Goal: Task Accomplishment & Management: Complete application form

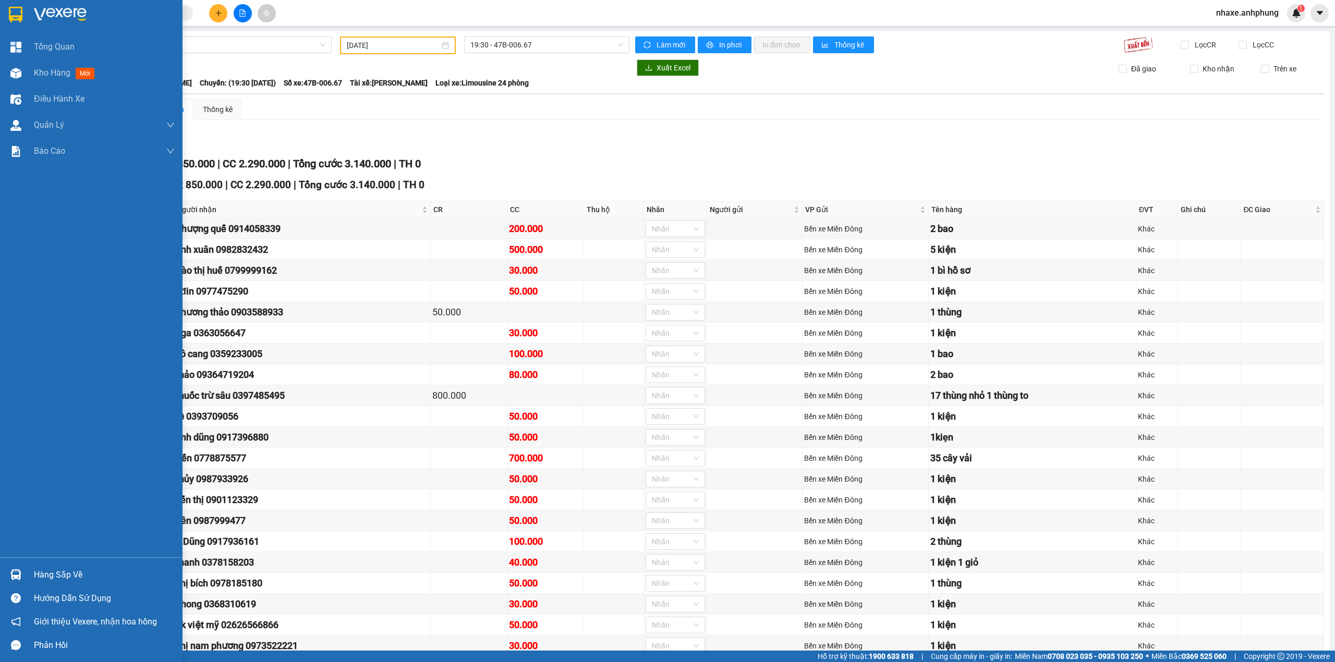
click at [32, 10] on div at bounding box center [91, 17] width 183 height 34
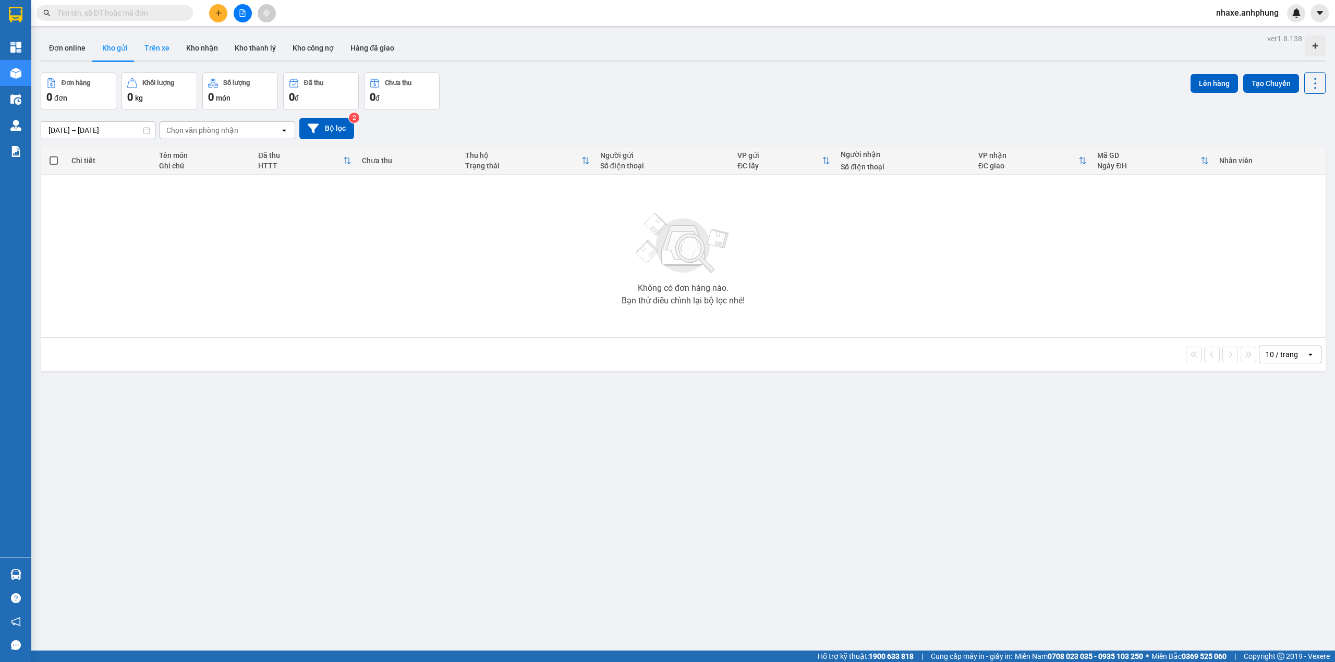
click at [158, 49] on button "Trên xe" at bounding box center [157, 47] width 42 height 25
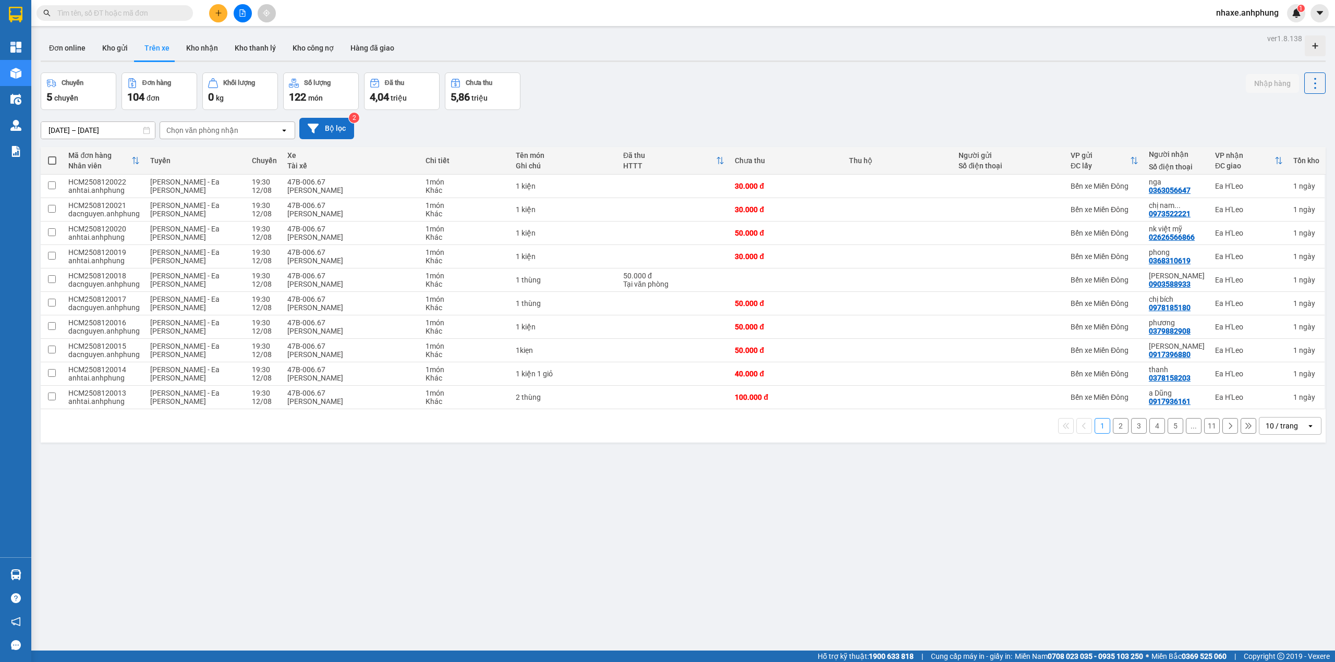
click at [330, 122] on button "Bộ lọc" at bounding box center [326, 128] width 55 height 21
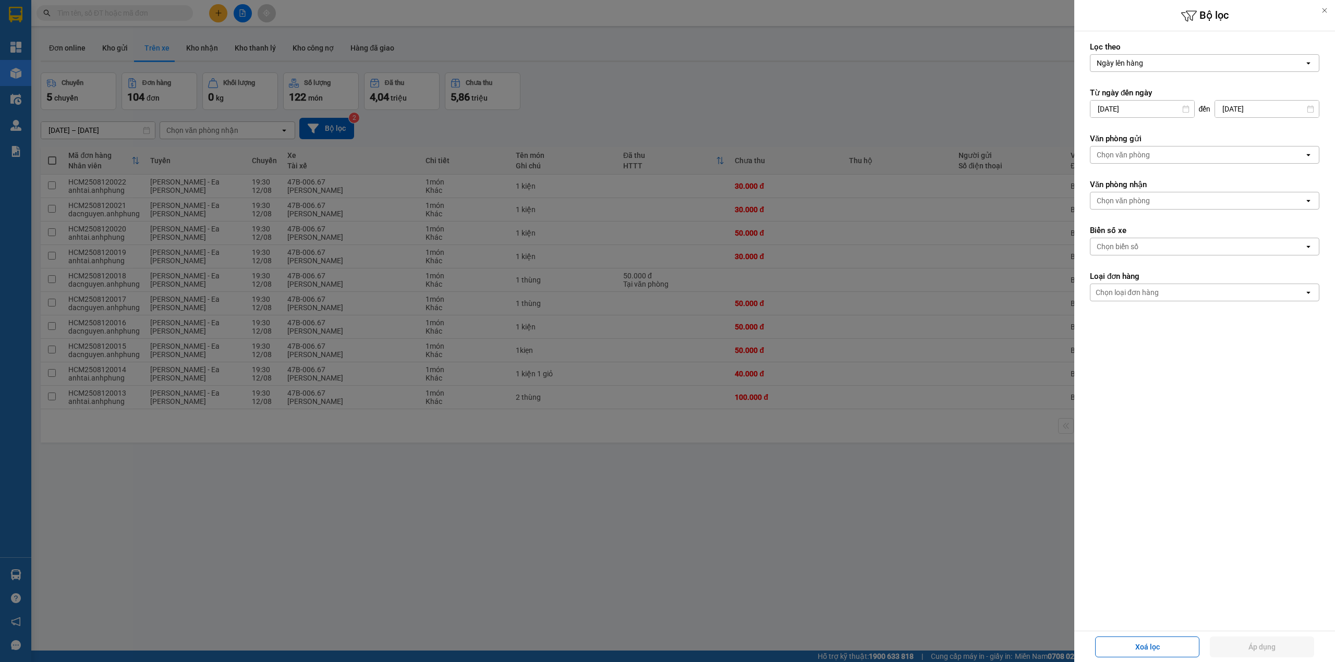
click at [1146, 157] on div "Chọn văn phòng" at bounding box center [1123, 155] width 53 height 10
click at [1129, 180] on span "Bến xe Miền Đông" at bounding box center [1129, 178] width 63 height 10
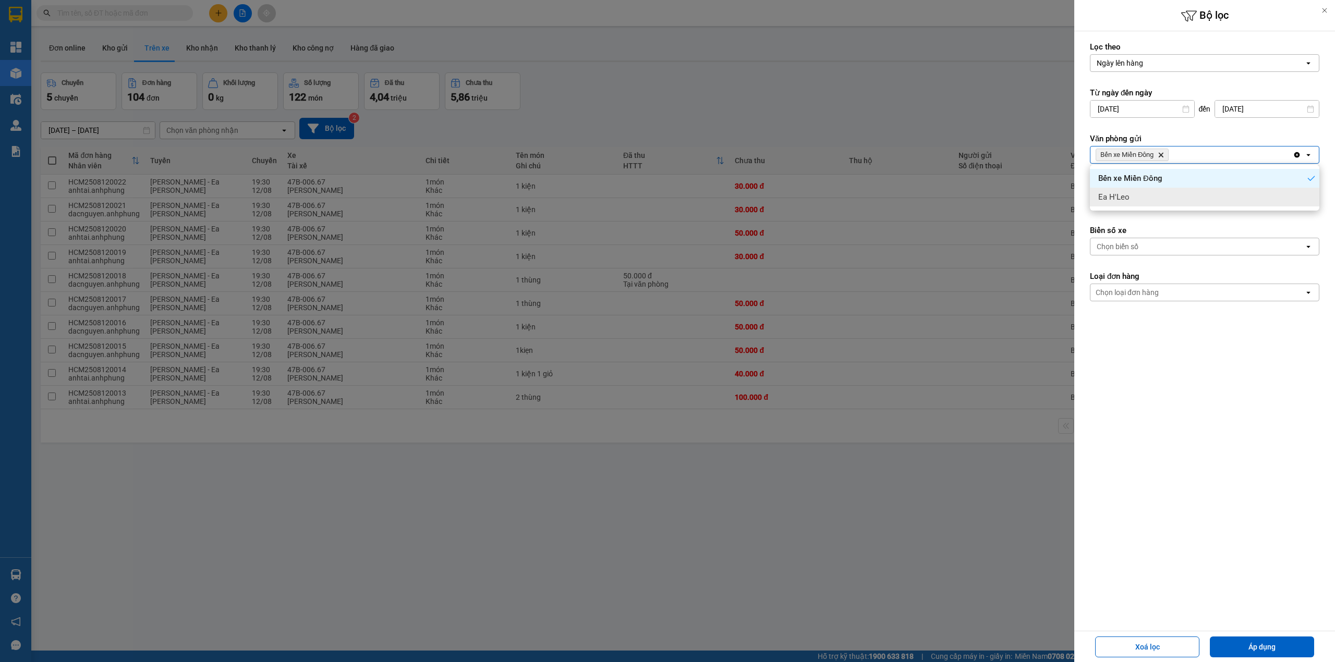
click at [1127, 222] on form "Lọc theo Ngày lên hàng open Từ ngày đến [DATE] Press the down arrow key to inte…" at bounding box center [1205, 219] width 230 height 354
click at [1127, 206] on div "Chọn văn phòng" at bounding box center [1123, 201] width 53 height 10
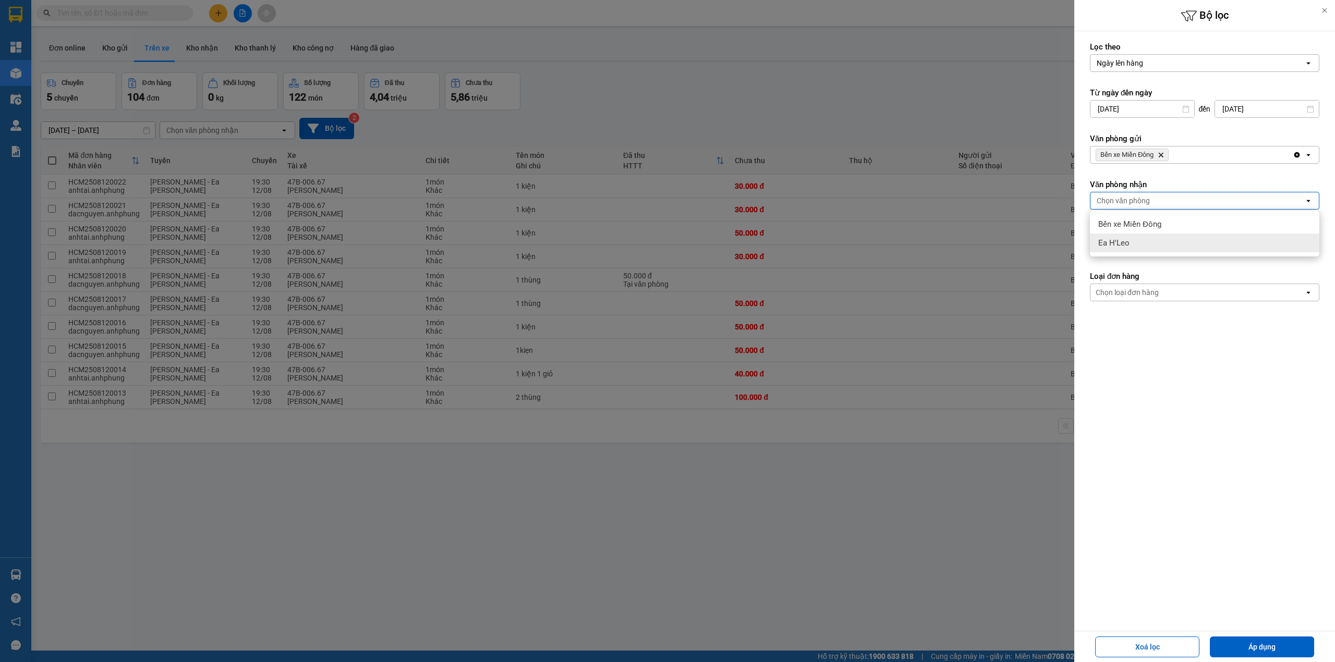
click at [1128, 238] on span "Ea H'Leo" at bounding box center [1113, 243] width 31 height 10
click at [1236, 651] on button "Áp dụng" at bounding box center [1262, 647] width 104 height 21
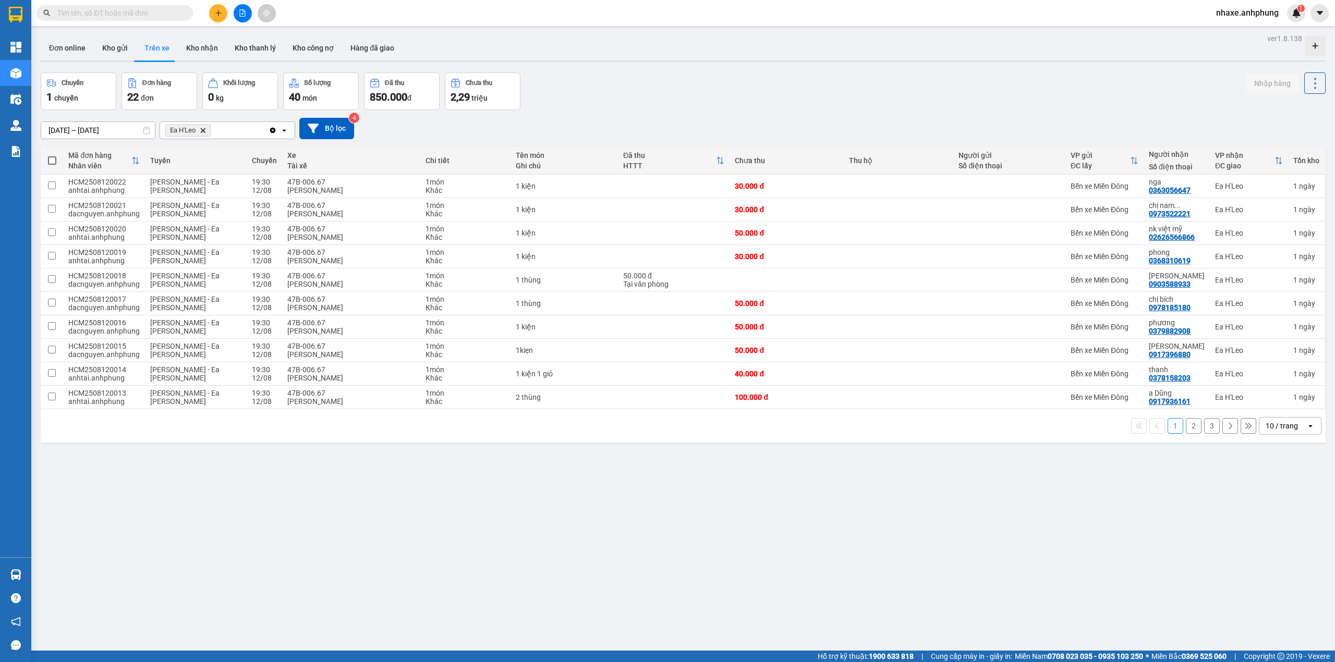
click at [1274, 426] on div "10 / trang" at bounding box center [1282, 426] width 32 height 10
click at [1277, 510] on span "50 / trang" at bounding box center [1273, 507] width 33 height 10
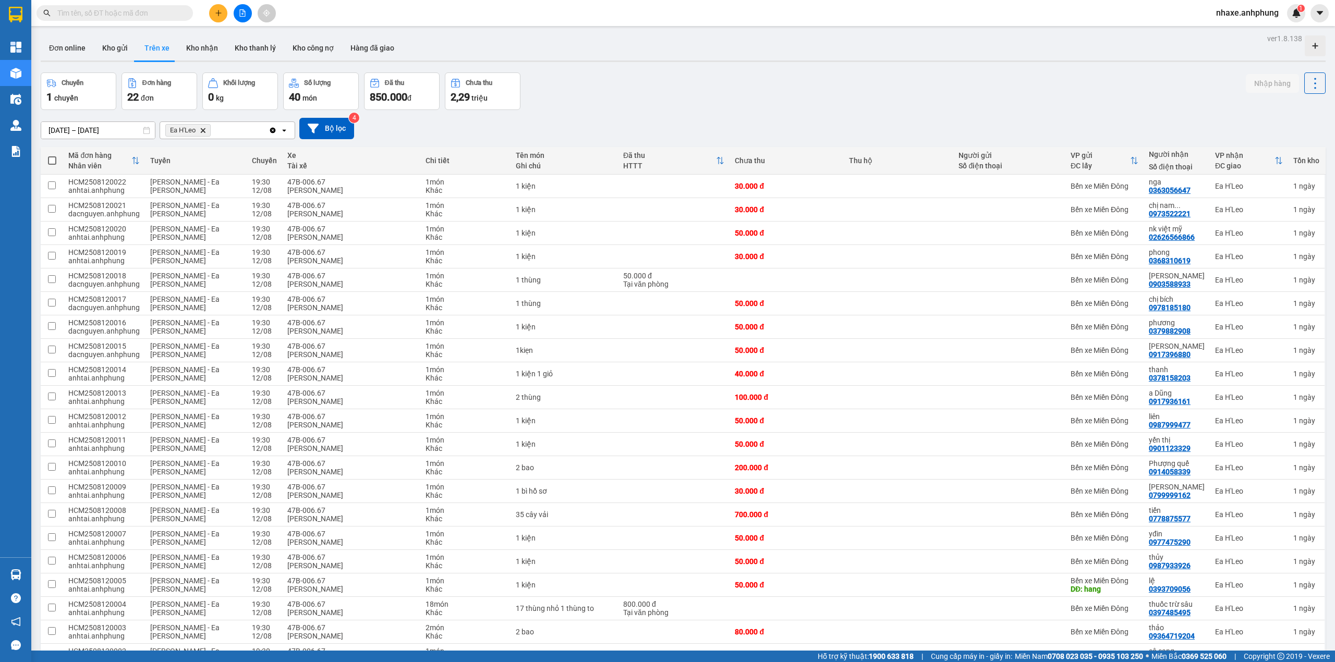
click at [52, 162] on span at bounding box center [52, 160] width 8 height 8
click at [52, 155] on input "checkbox" at bounding box center [52, 155] width 0 height 0
checkbox input "true"
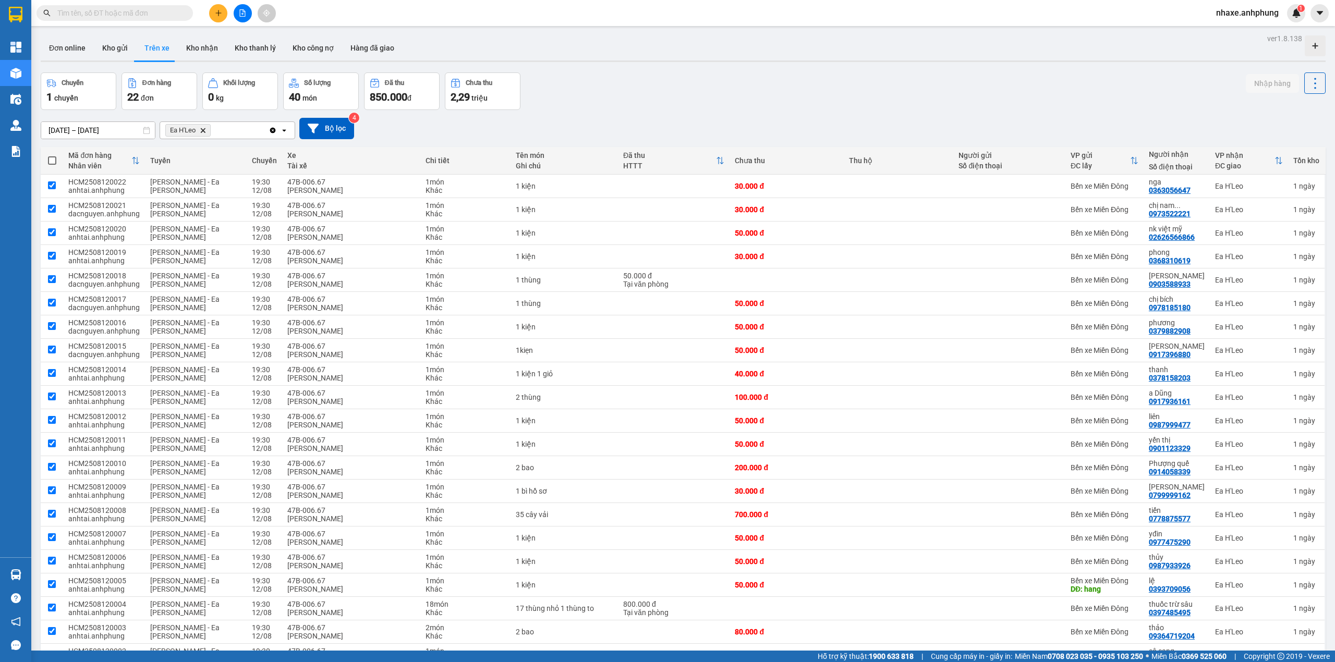
checkbox input "true"
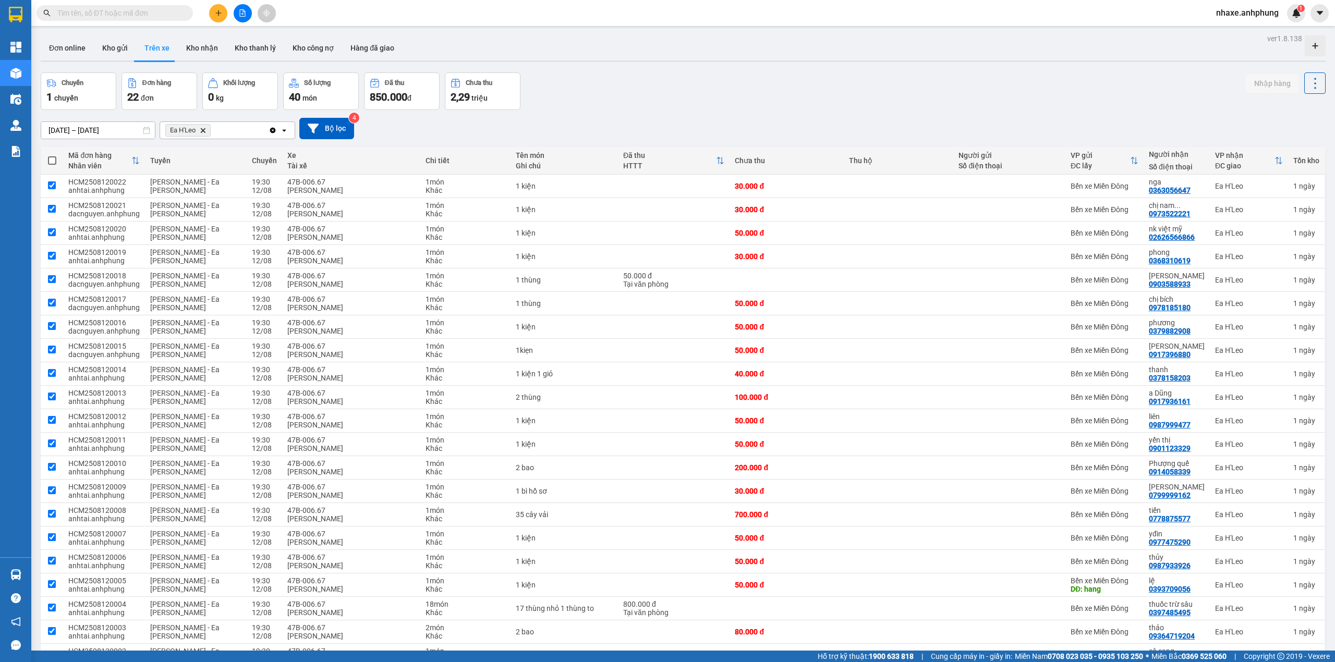
checkbox input "true"
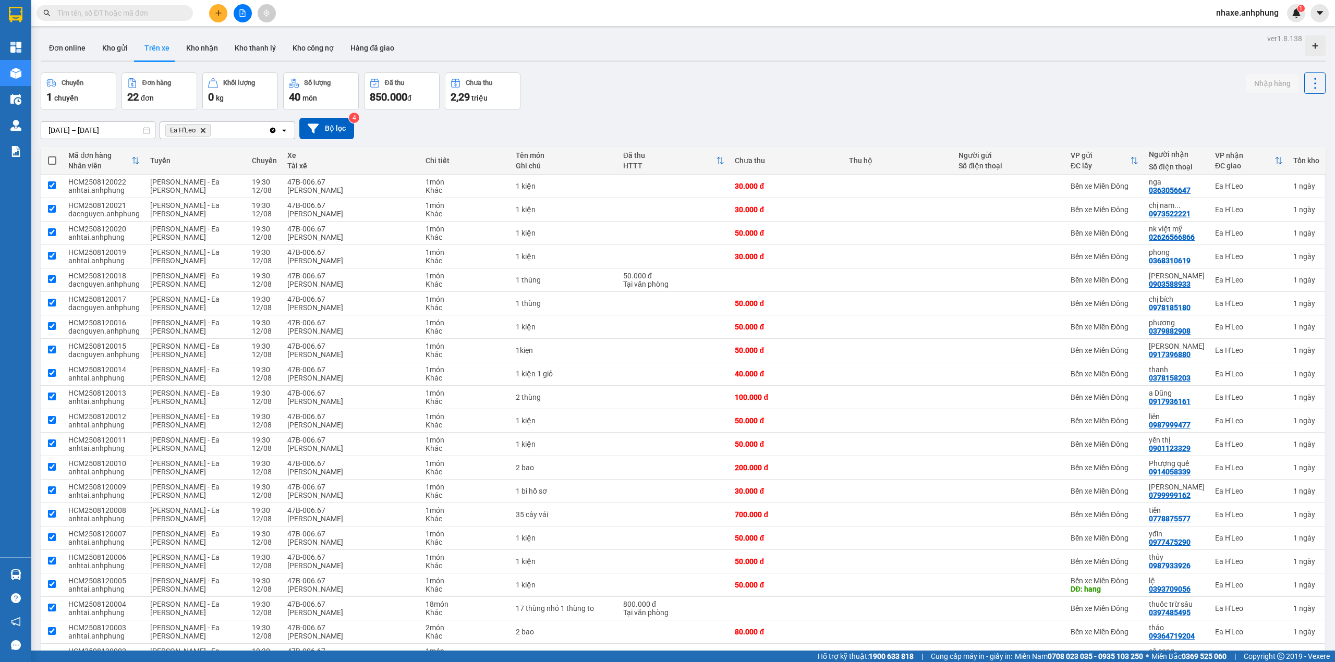
checkbox input "true"
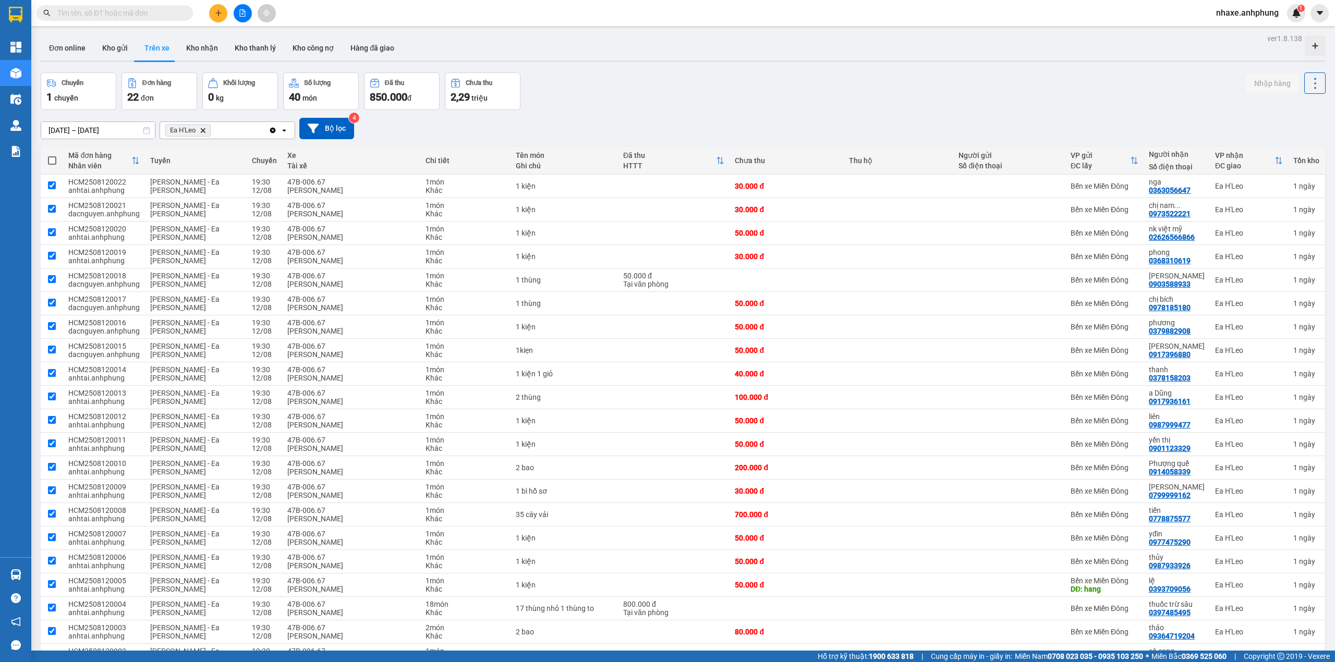
checkbox input "true"
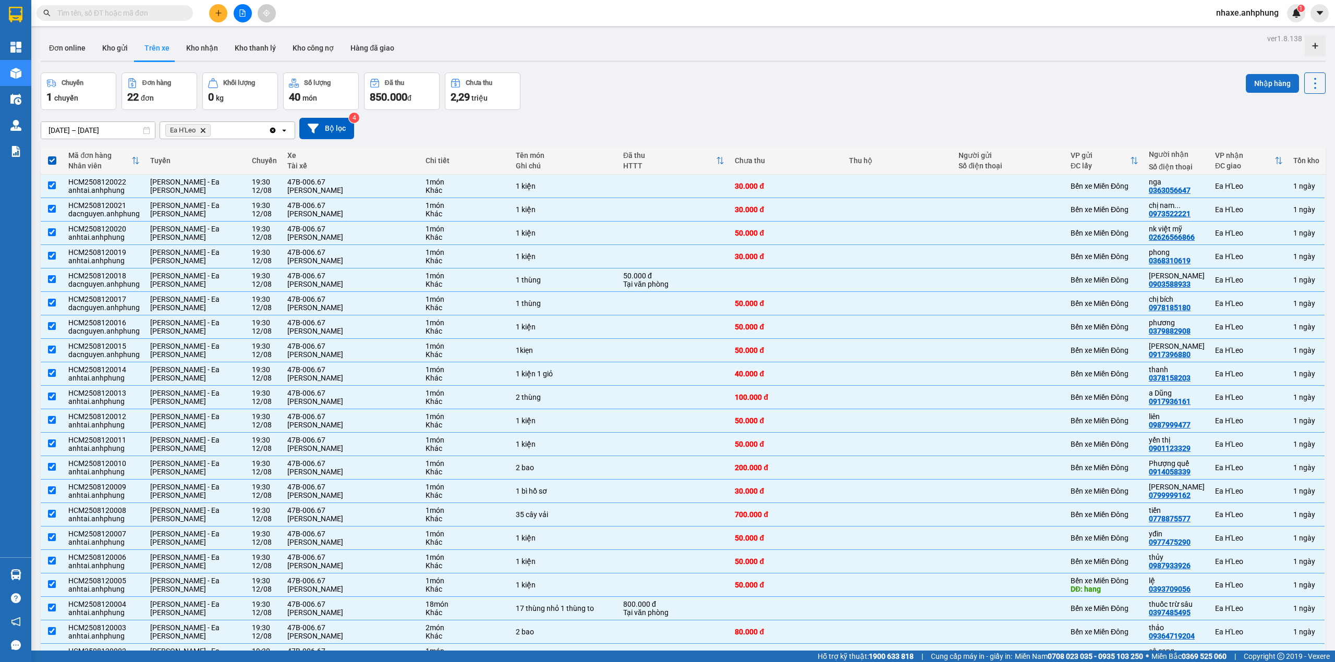
click at [1255, 83] on button "Nhập hàng" at bounding box center [1272, 83] width 53 height 19
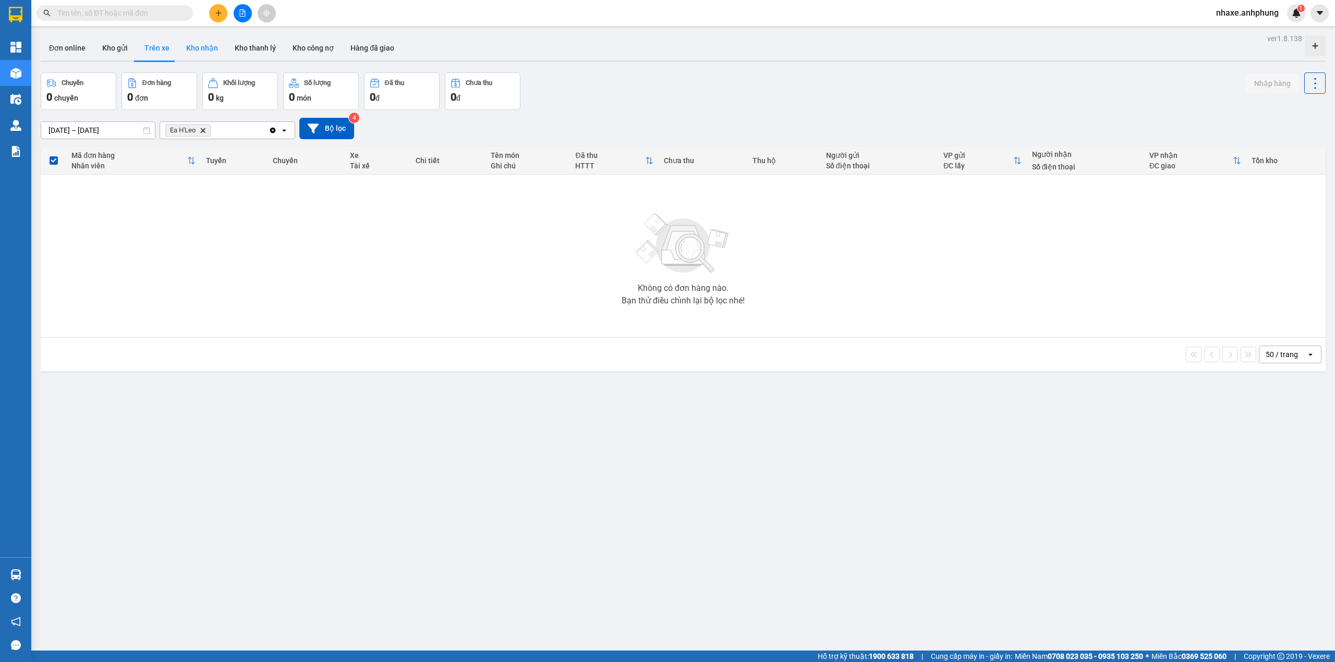
click at [197, 46] on button "Kho nhận" at bounding box center [202, 47] width 49 height 25
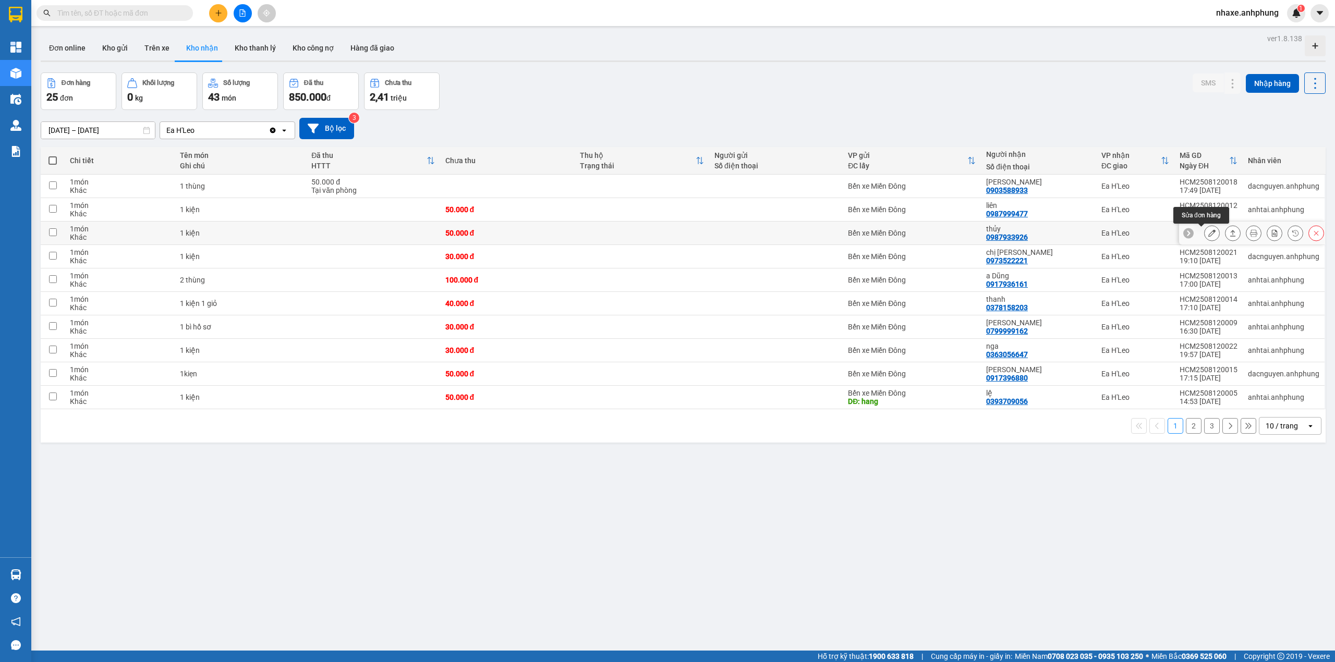
click at [1206, 234] on button at bounding box center [1212, 233] width 15 height 18
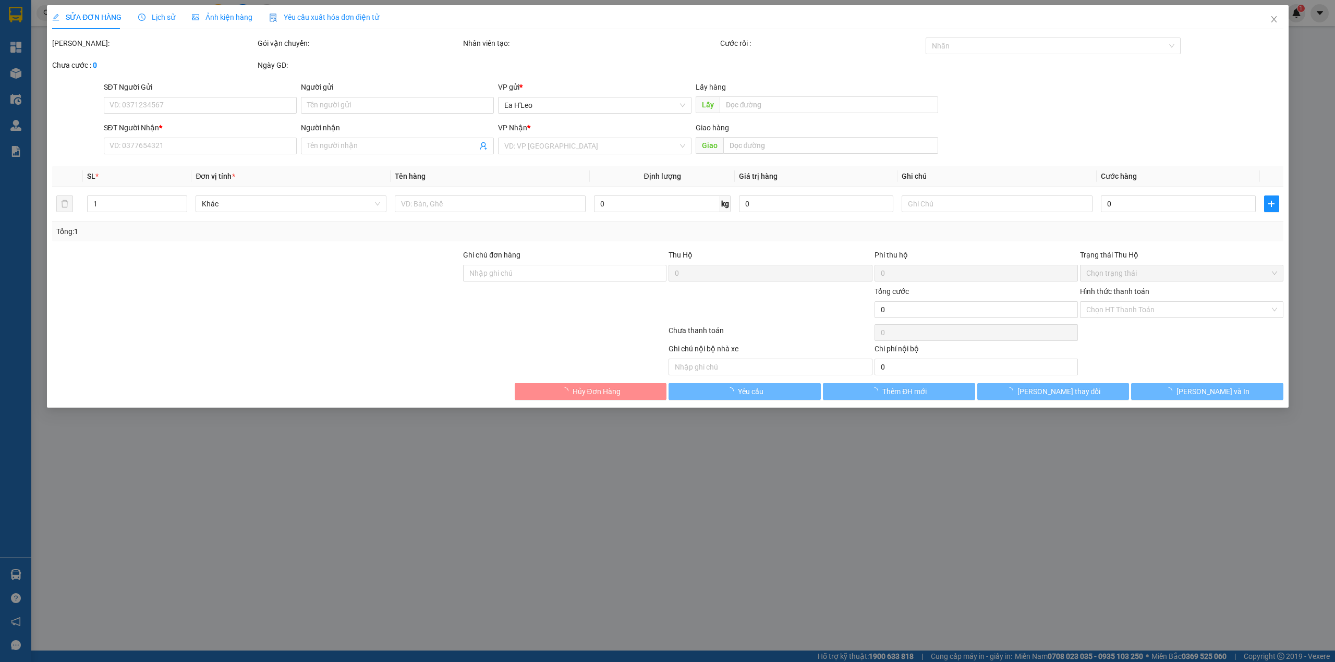
type input "0987933926"
type input "thủy"
type input "50.000"
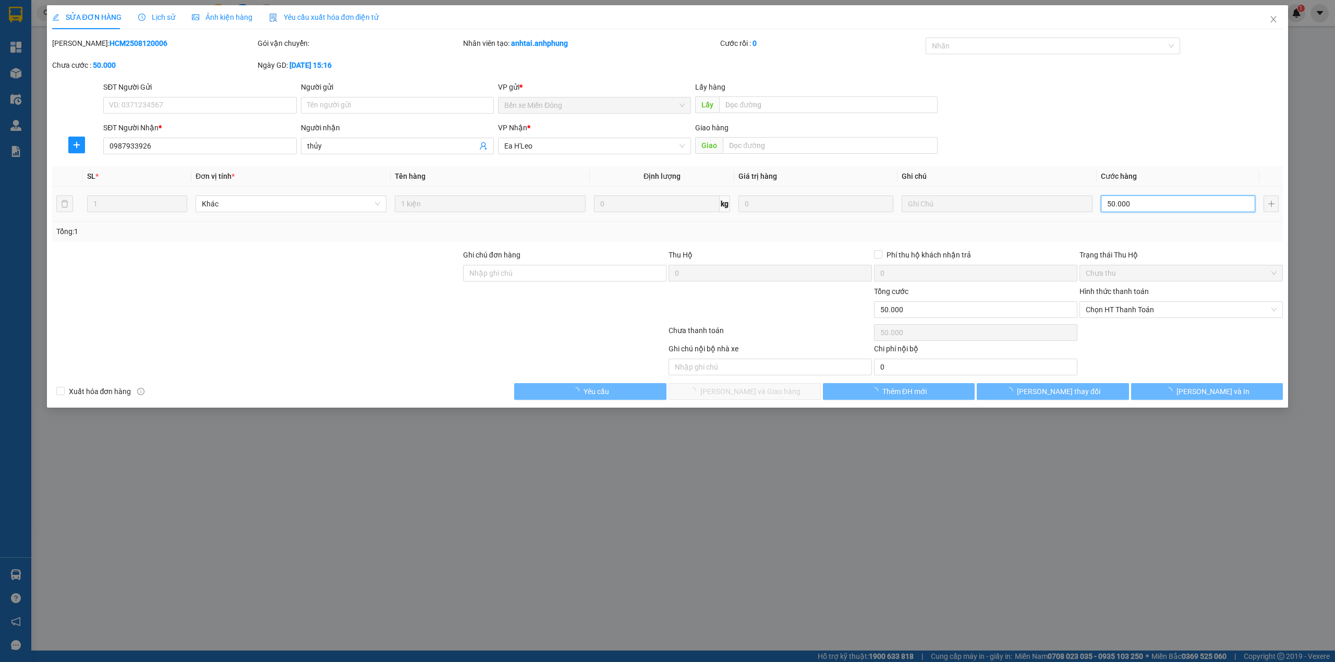
click at [1138, 204] on input "50.000" at bounding box center [1178, 204] width 154 height 17
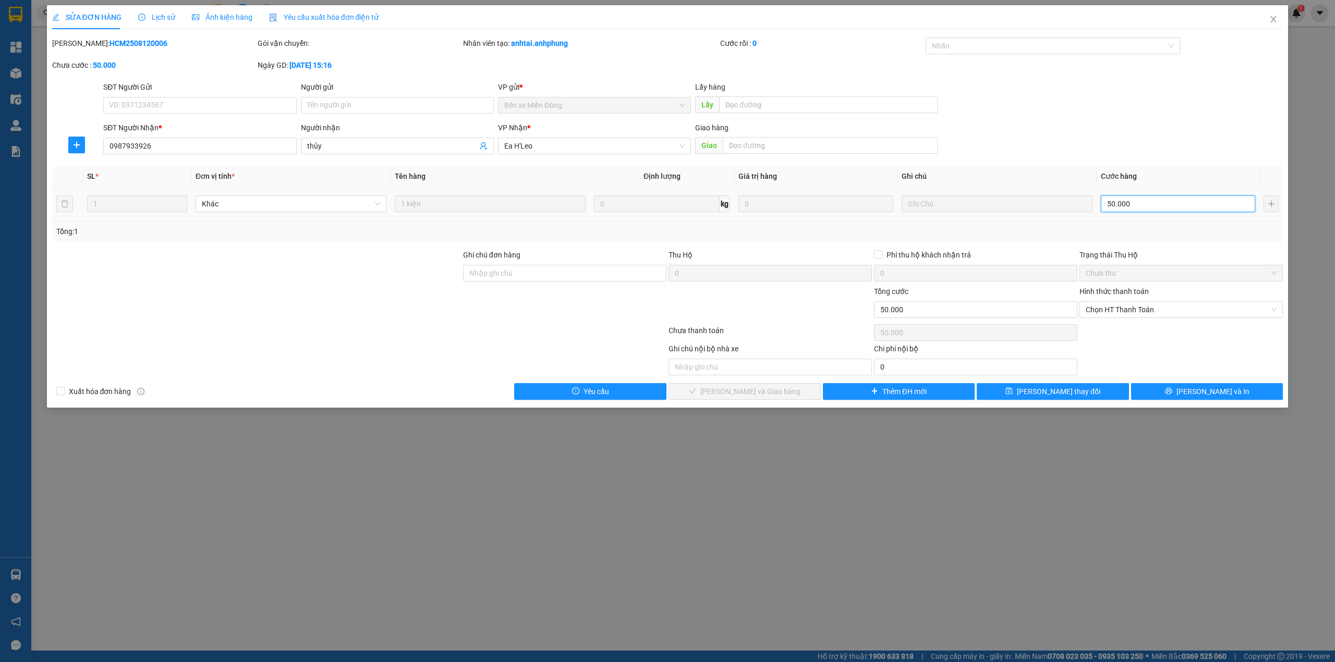
click at [1138, 204] on input "50.000" at bounding box center [1178, 204] width 154 height 17
type input "3"
type input "30"
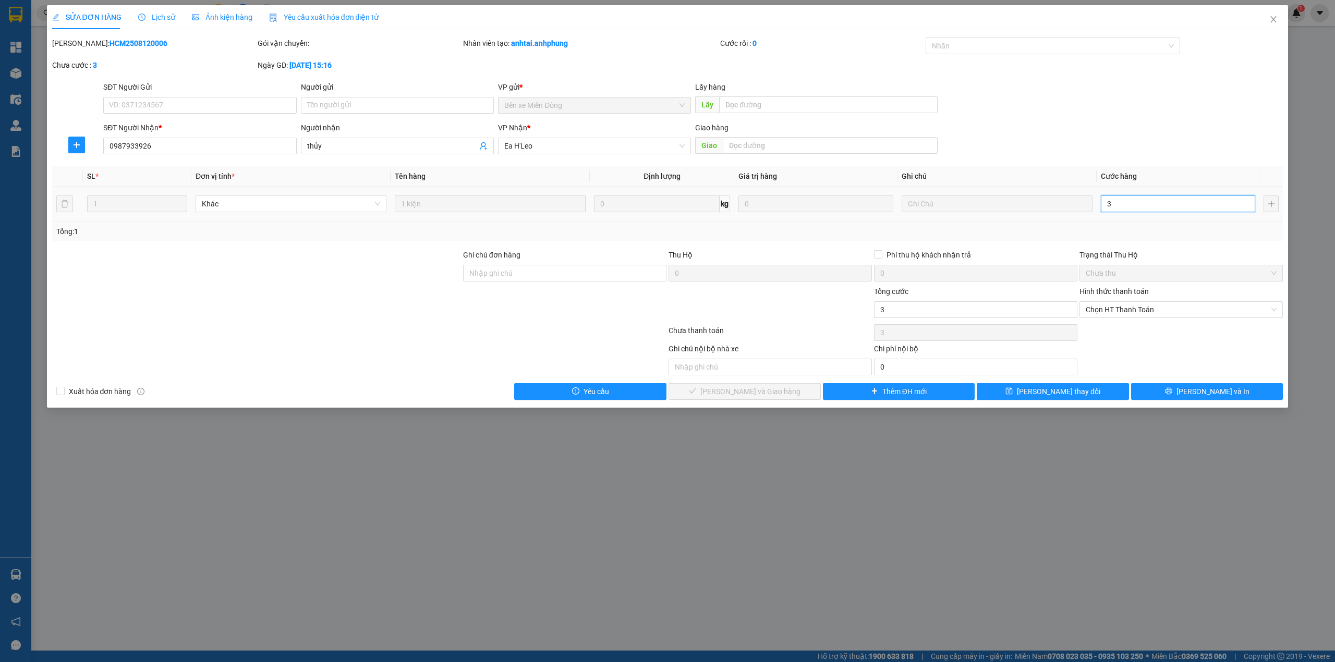
type input "30"
click at [1142, 311] on span "Chọn HT Thanh Toán" at bounding box center [1181, 310] width 191 height 16
type input "30"
type input "30.000"
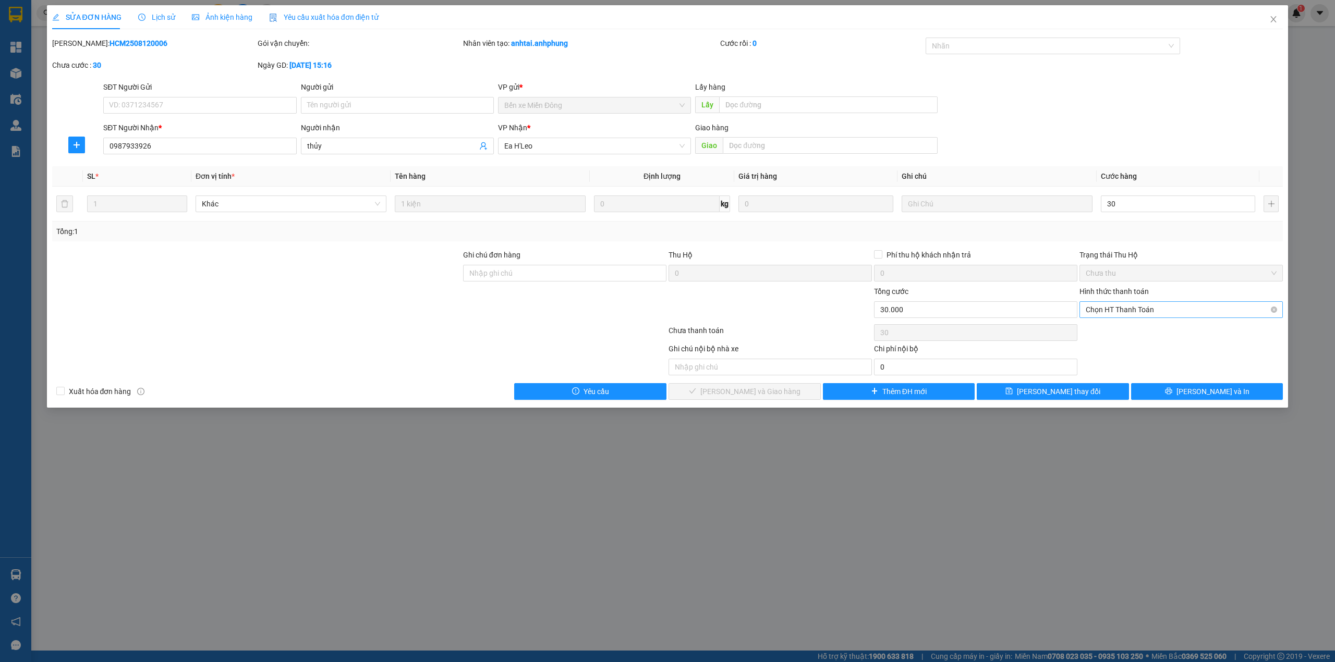
type input "30.000"
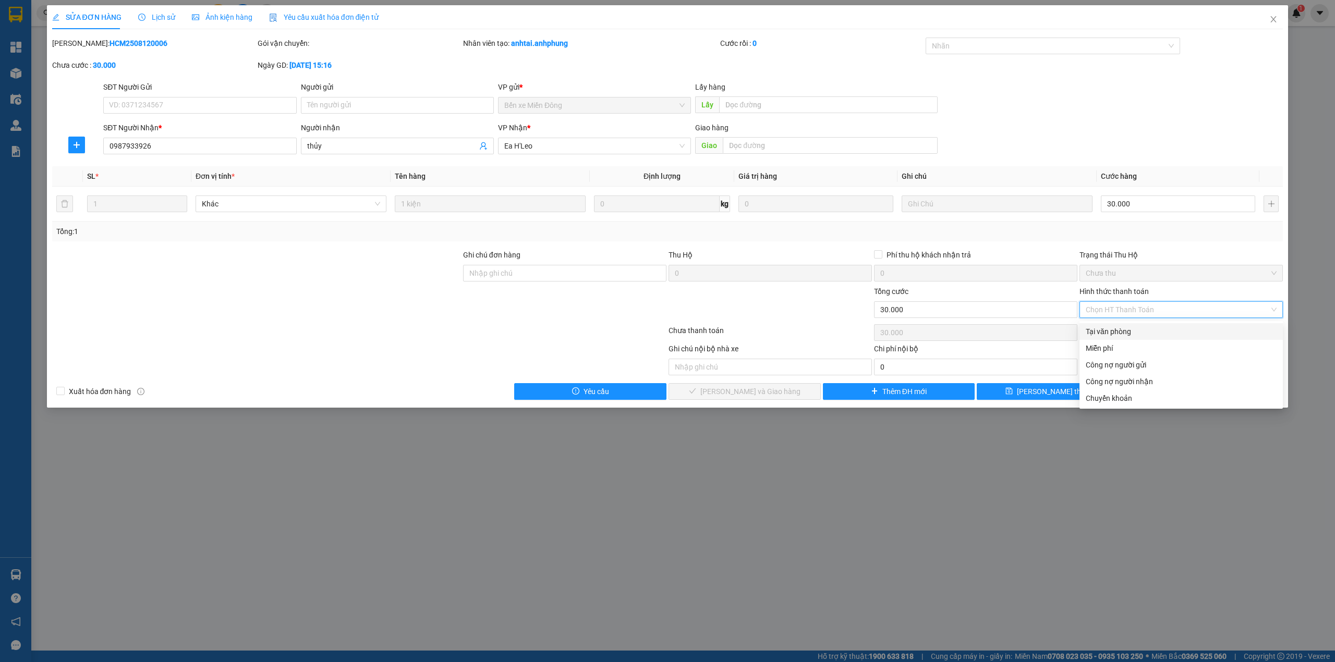
click at [1129, 331] on div "Tại văn phòng" at bounding box center [1181, 331] width 191 height 11
type input "0"
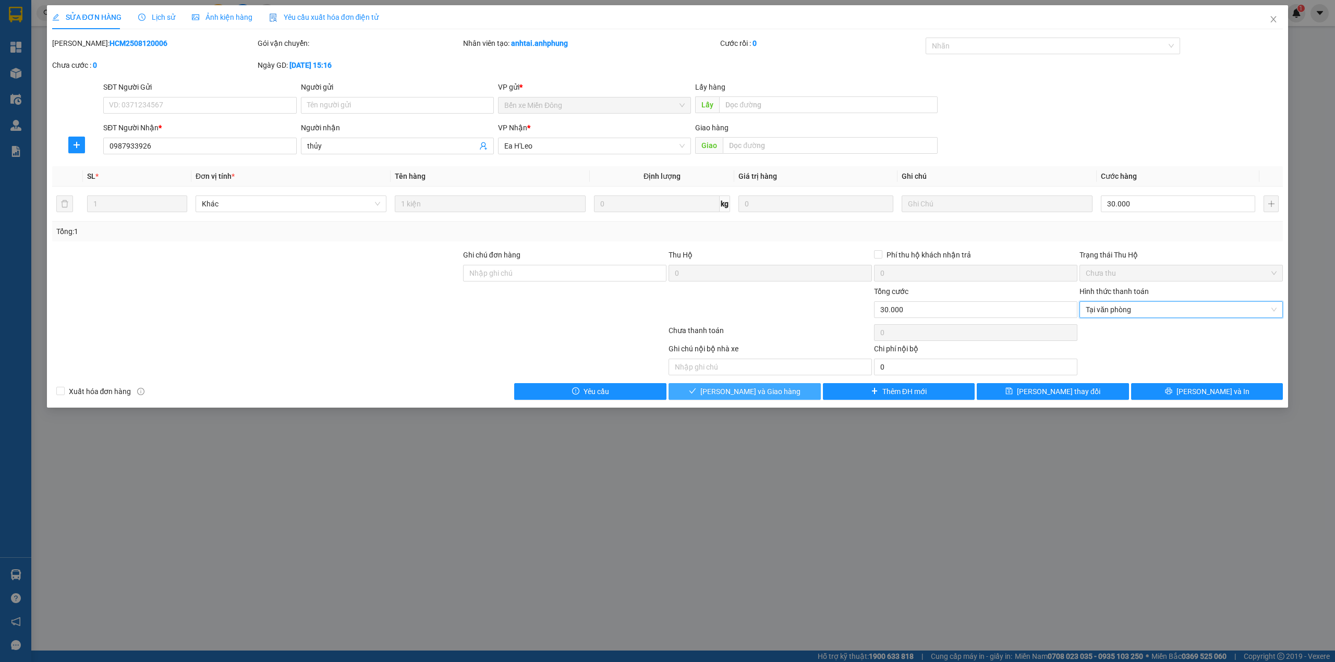
click at [753, 394] on span "[PERSON_NAME] và Giao hàng" at bounding box center [750, 391] width 100 height 11
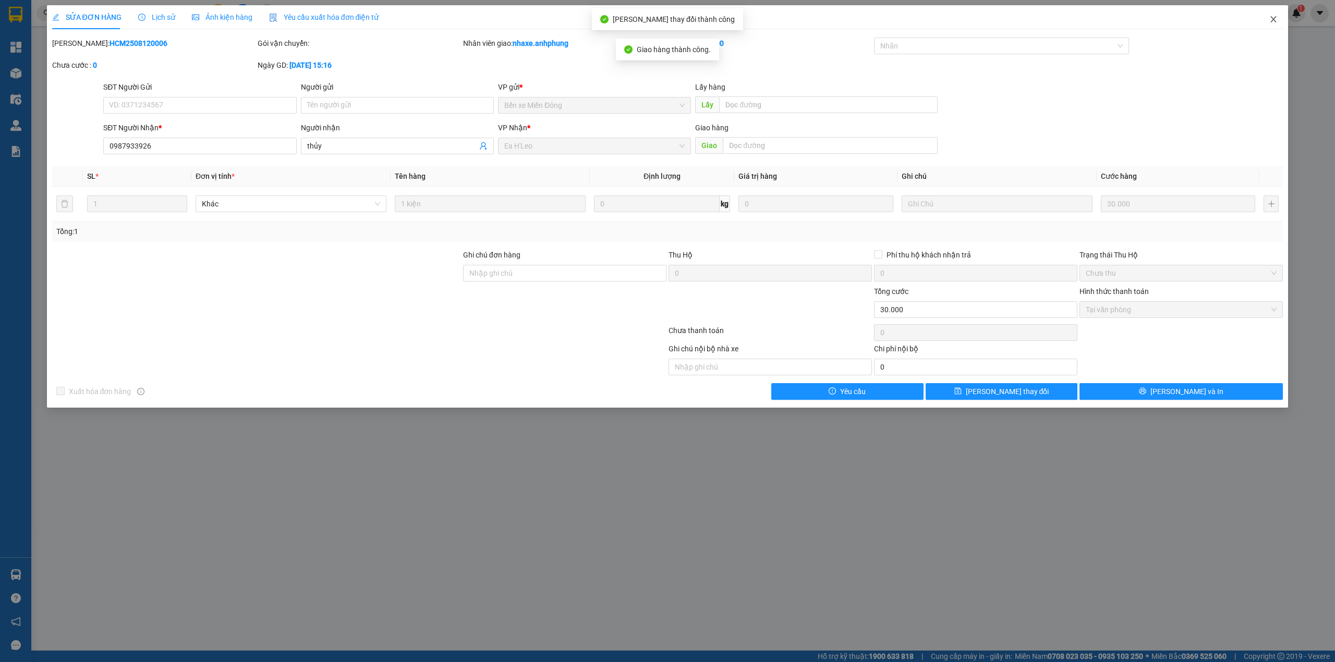
click at [1271, 15] on span "Close" at bounding box center [1273, 19] width 29 height 29
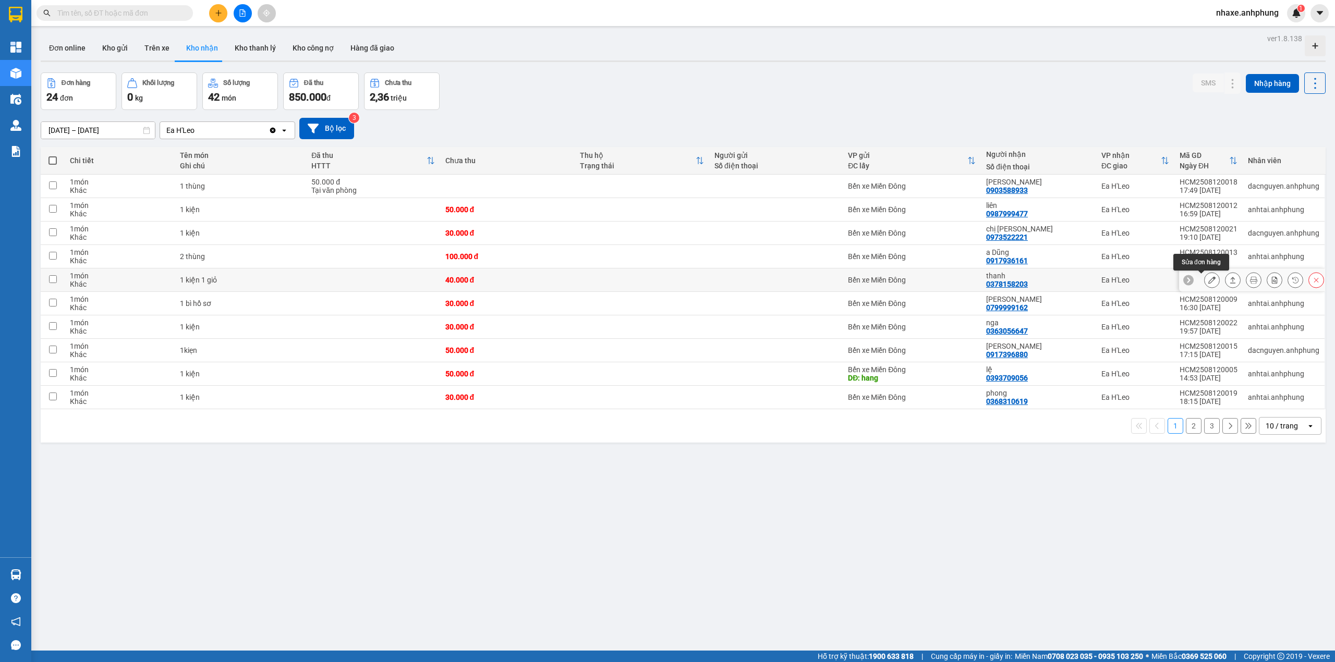
click at [1209, 284] on icon at bounding box center [1212, 279] width 7 height 7
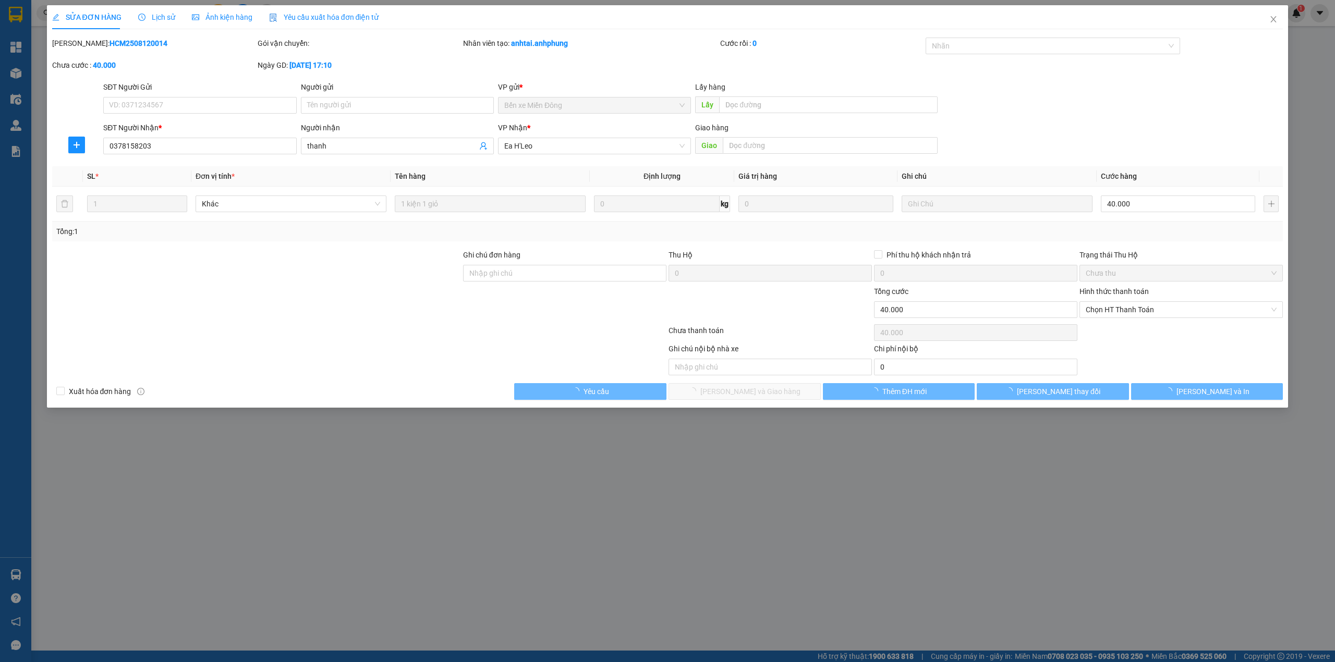
type input "0378158203"
type input "thanh"
type input "40.000"
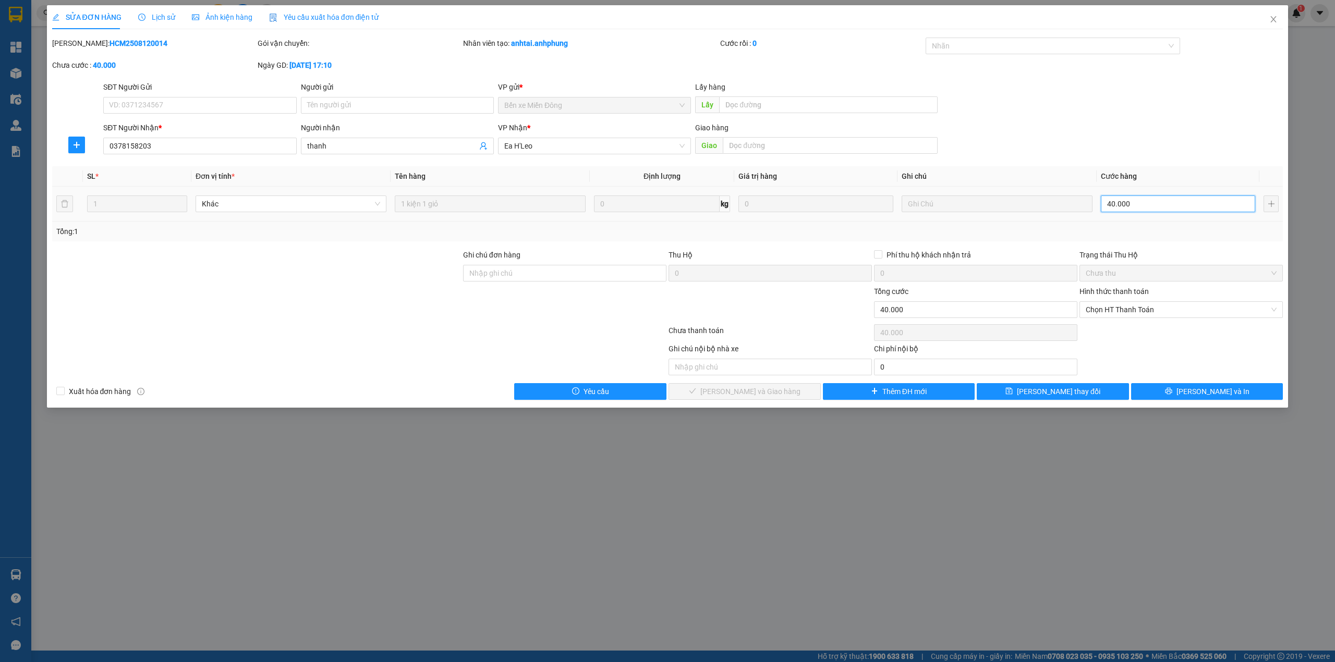
click at [1134, 199] on input "40.000" at bounding box center [1178, 204] width 154 height 17
type input "6"
type input "60"
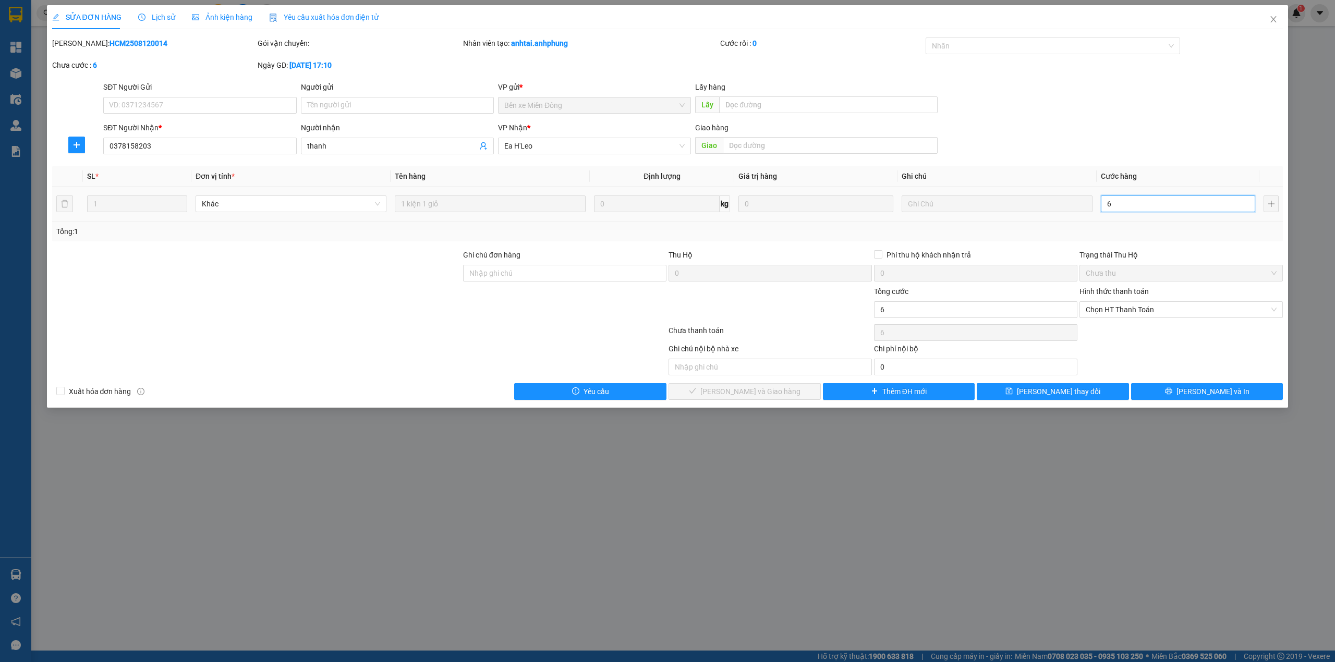
type input "60"
click at [1123, 315] on span "Chọn HT Thanh Toán" at bounding box center [1181, 310] width 191 height 16
type input "60"
type input "60.000"
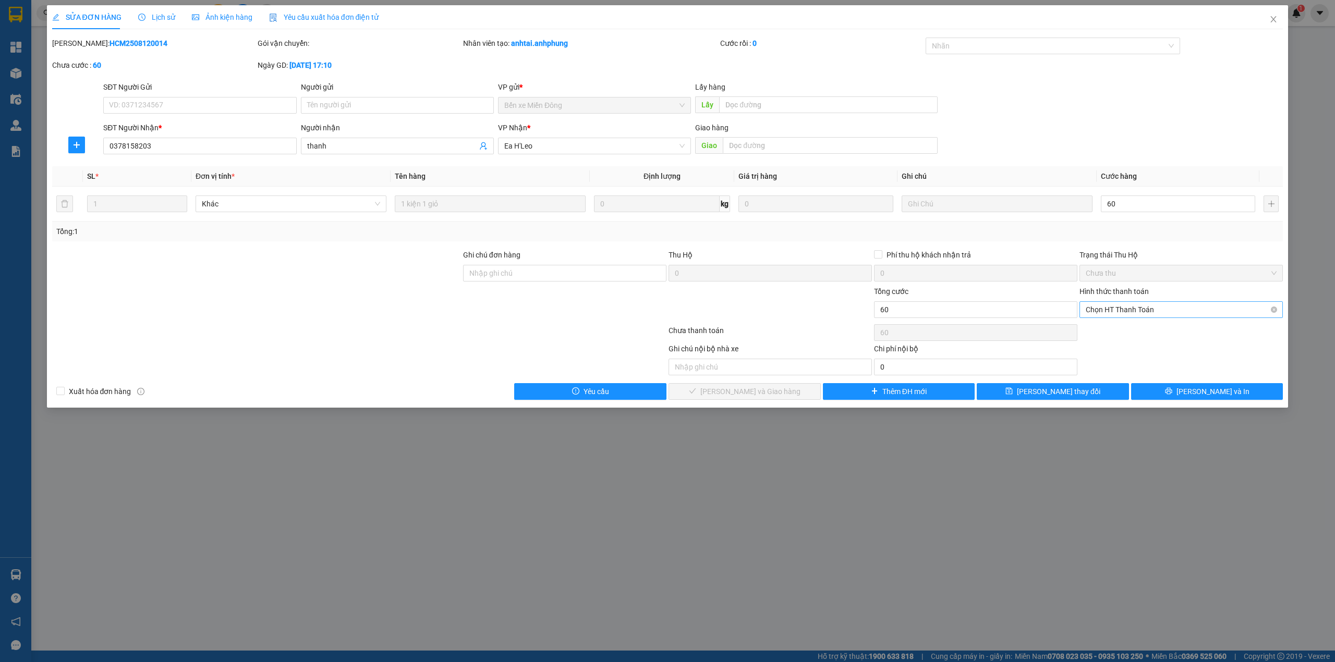
type input "60.000"
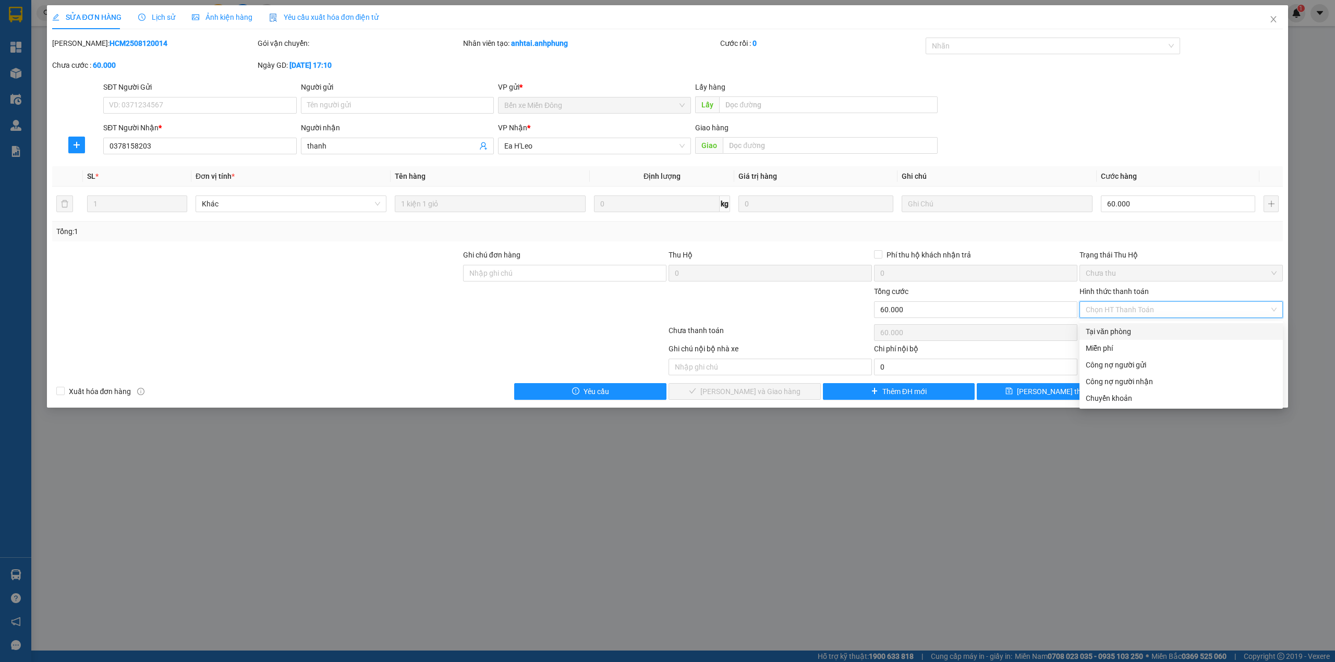
click at [1125, 328] on div "Tại văn phòng" at bounding box center [1181, 331] width 191 height 11
type input "0"
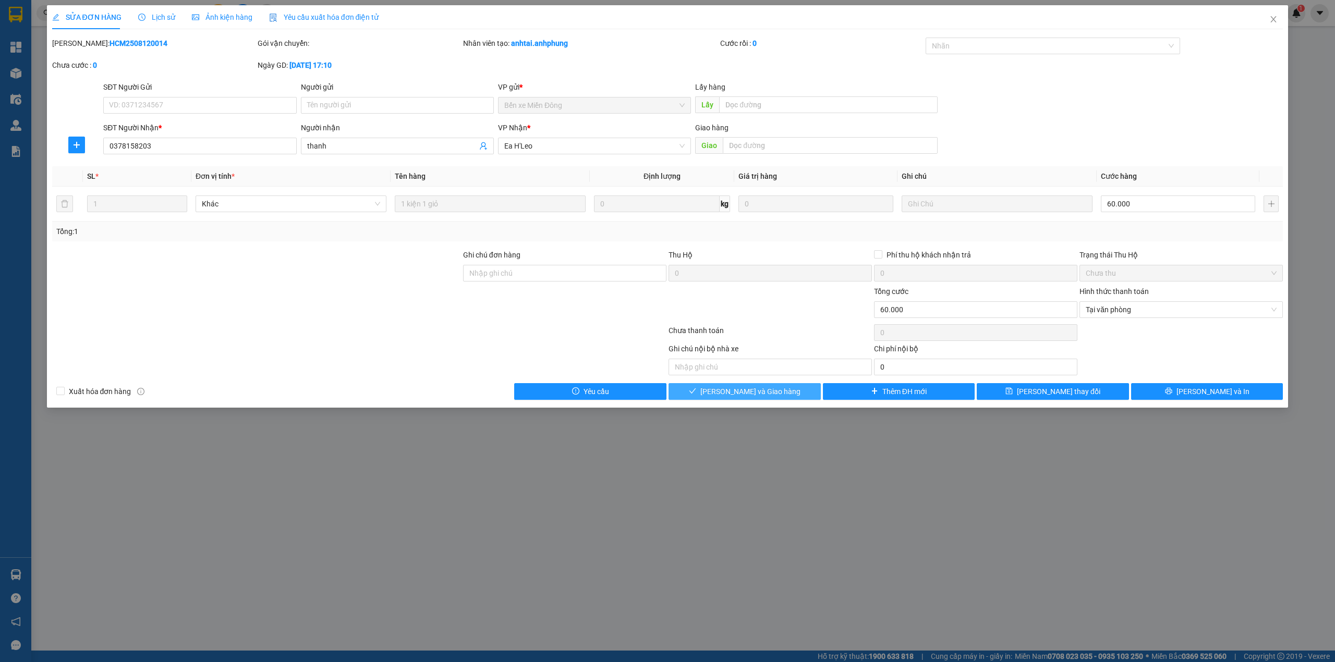
click at [789, 389] on button "[PERSON_NAME] và Giao hàng" at bounding box center [745, 391] width 152 height 17
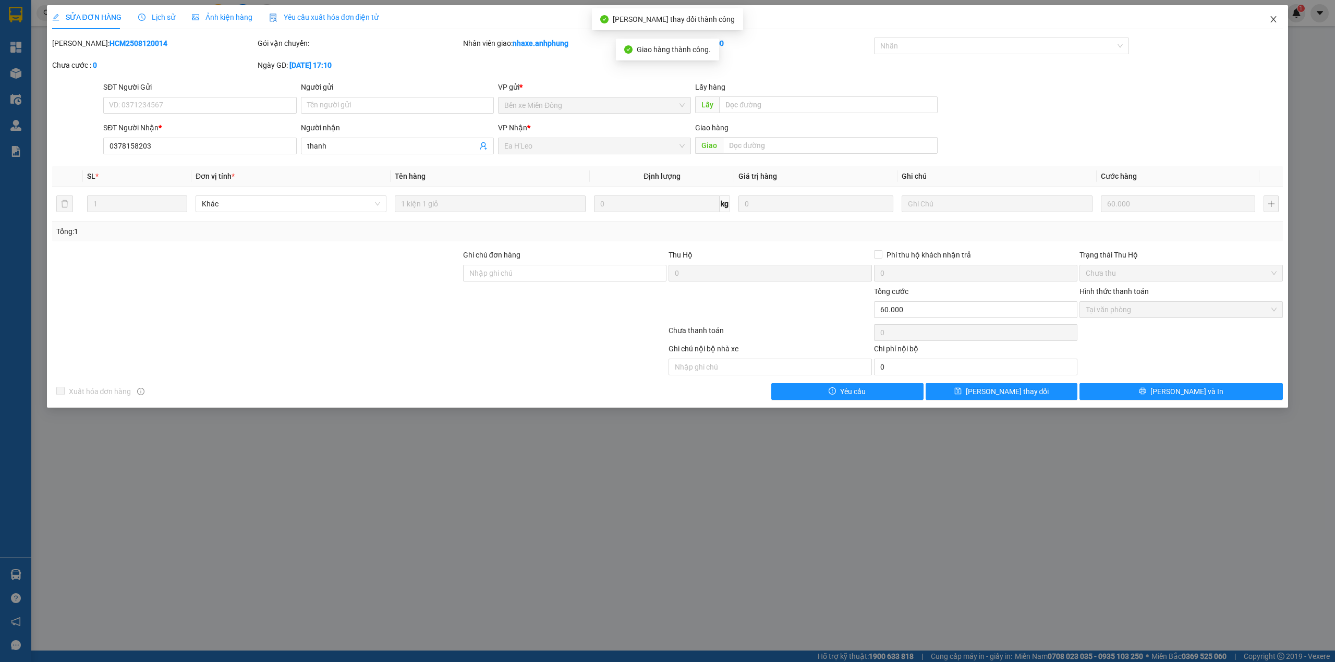
click at [1272, 21] on icon "close" at bounding box center [1274, 19] width 8 height 8
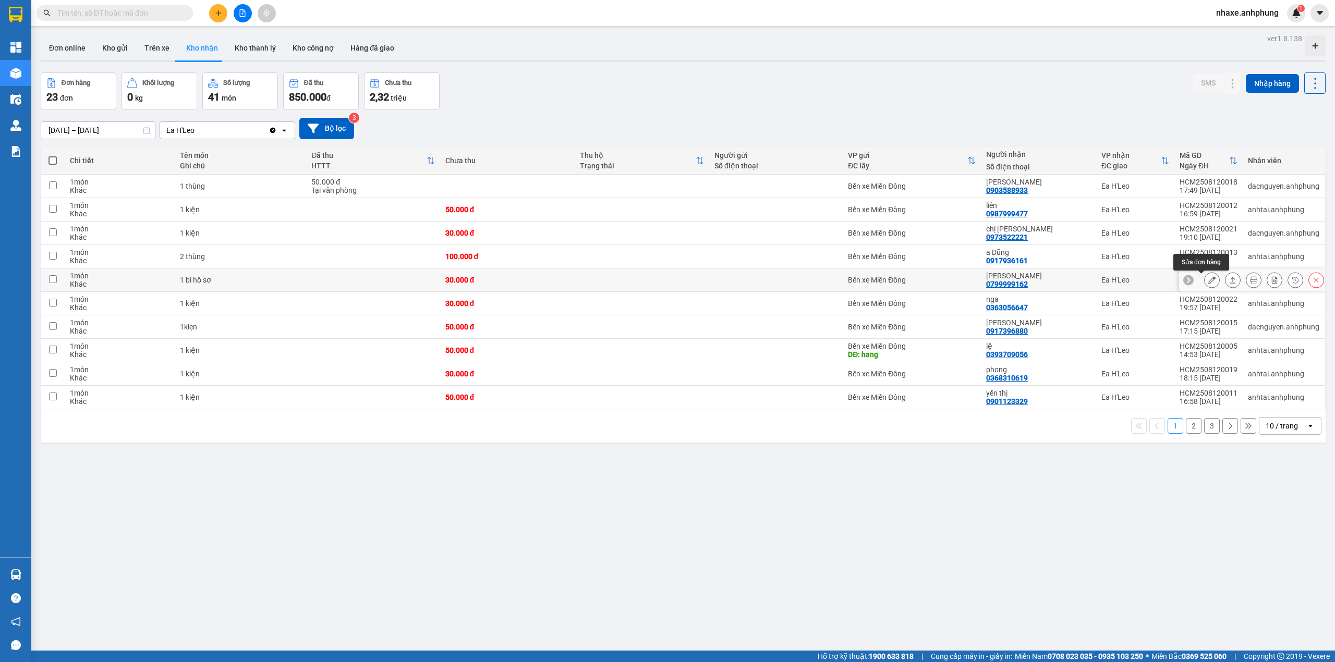
click at [1209, 282] on icon at bounding box center [1212, 279] width 7 height 7
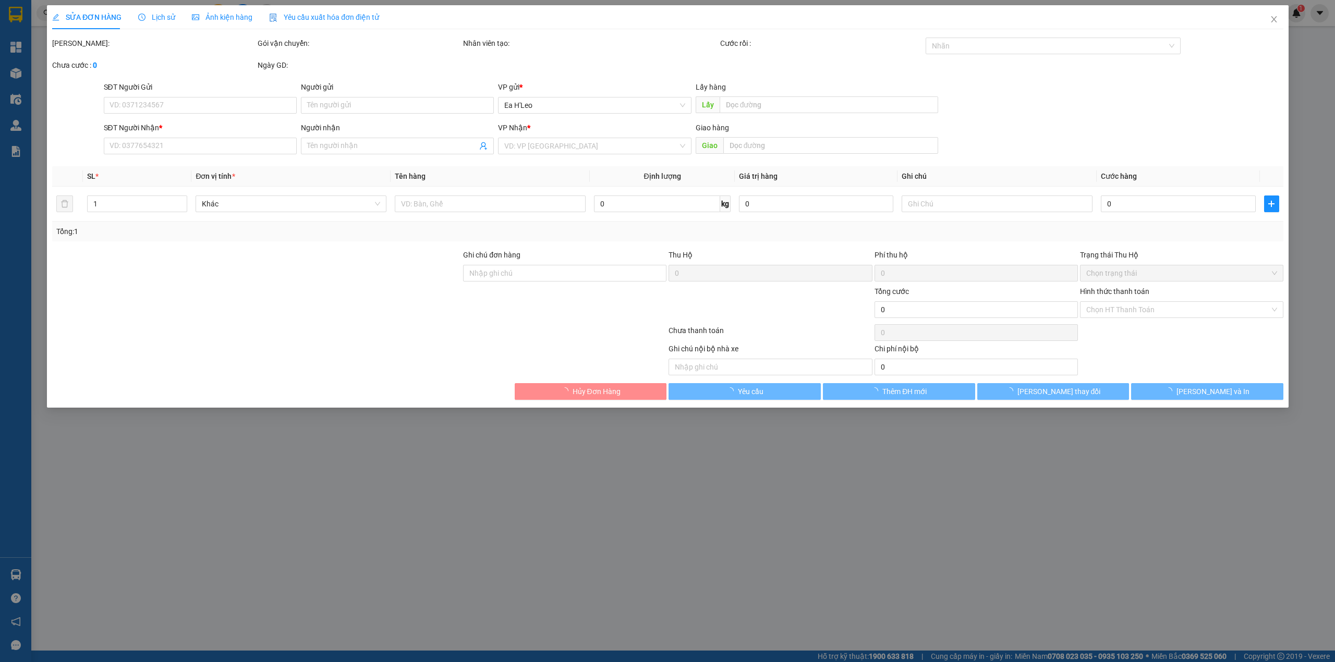
type input "0799999162"
type input "[PERSON_NAME]"
type input "30.000"
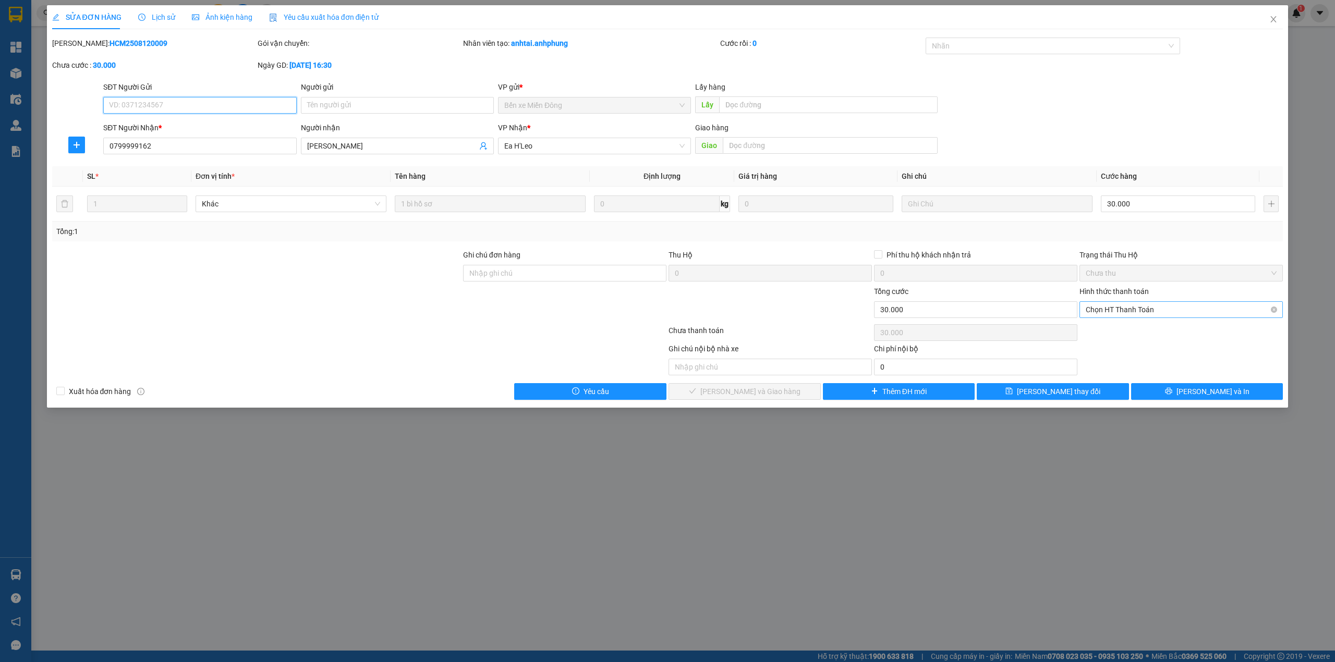
click at [1131, 309] on span "Chọn HT Thanh Toán" at bounding box center [1181, 310] width 191 height 16
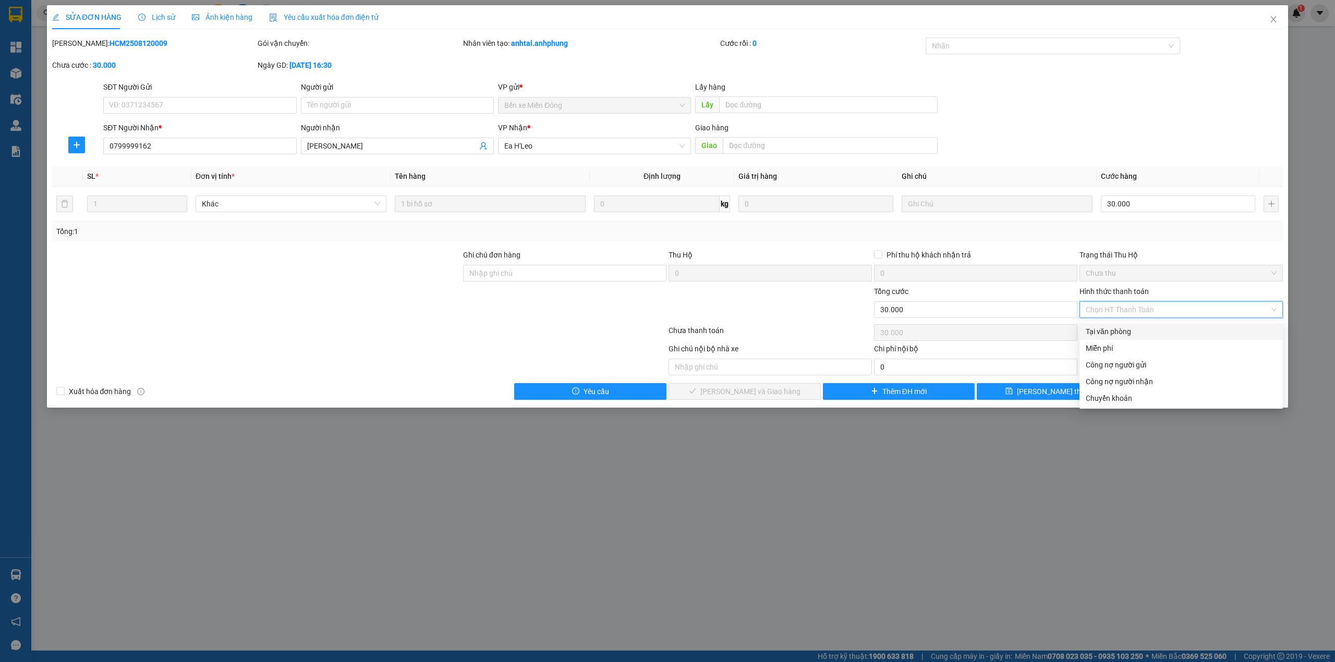
click at [1128, 334] on div "Tại văn phòng" at bounding box center [1181, 331] width 191 height 11
type input "0"
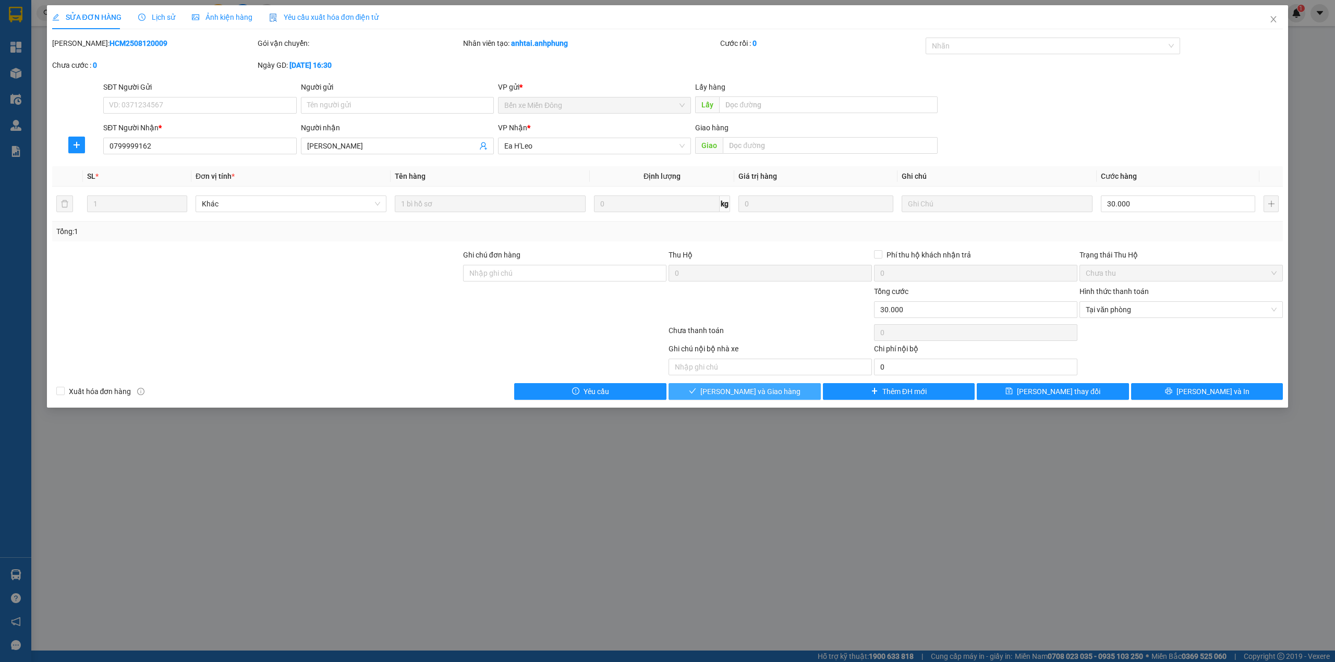
click at [783, 395] on button "[PERSON_NAME] và Giao hàng" at bounding box center [745, 391] width 152 height 17
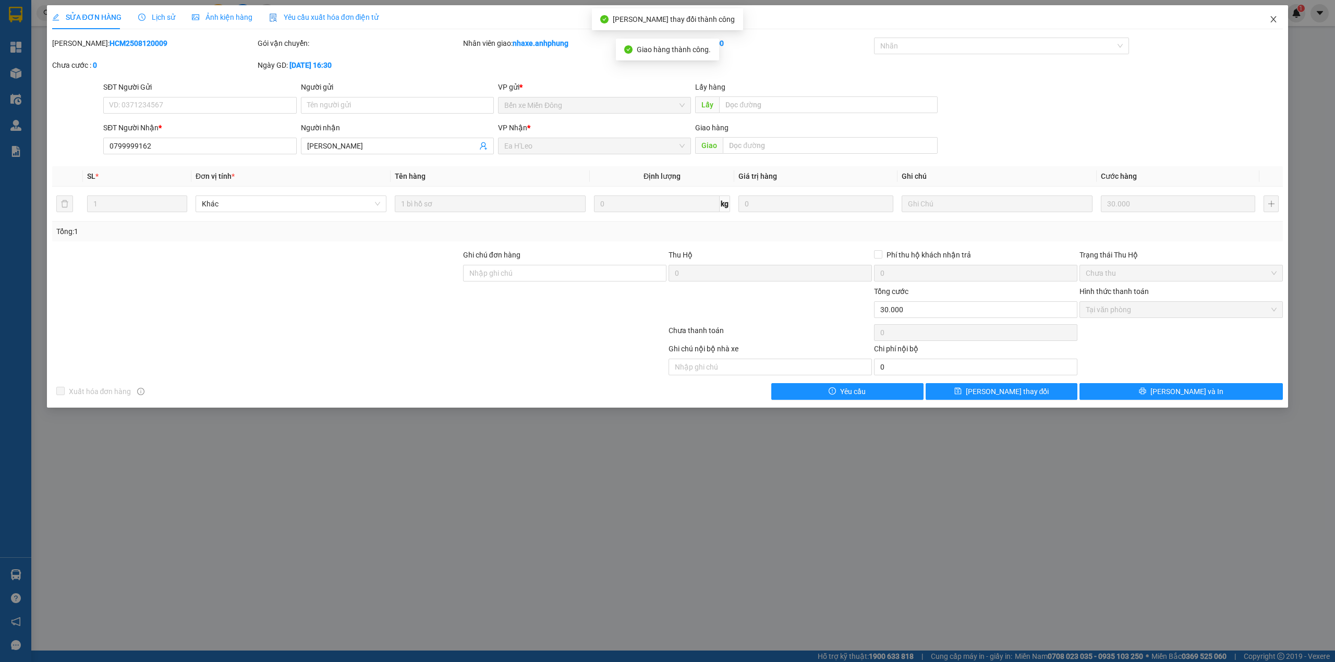
click at [1274, 23] on icon "close" at bounding box center [1274, 19] width 8 height 8
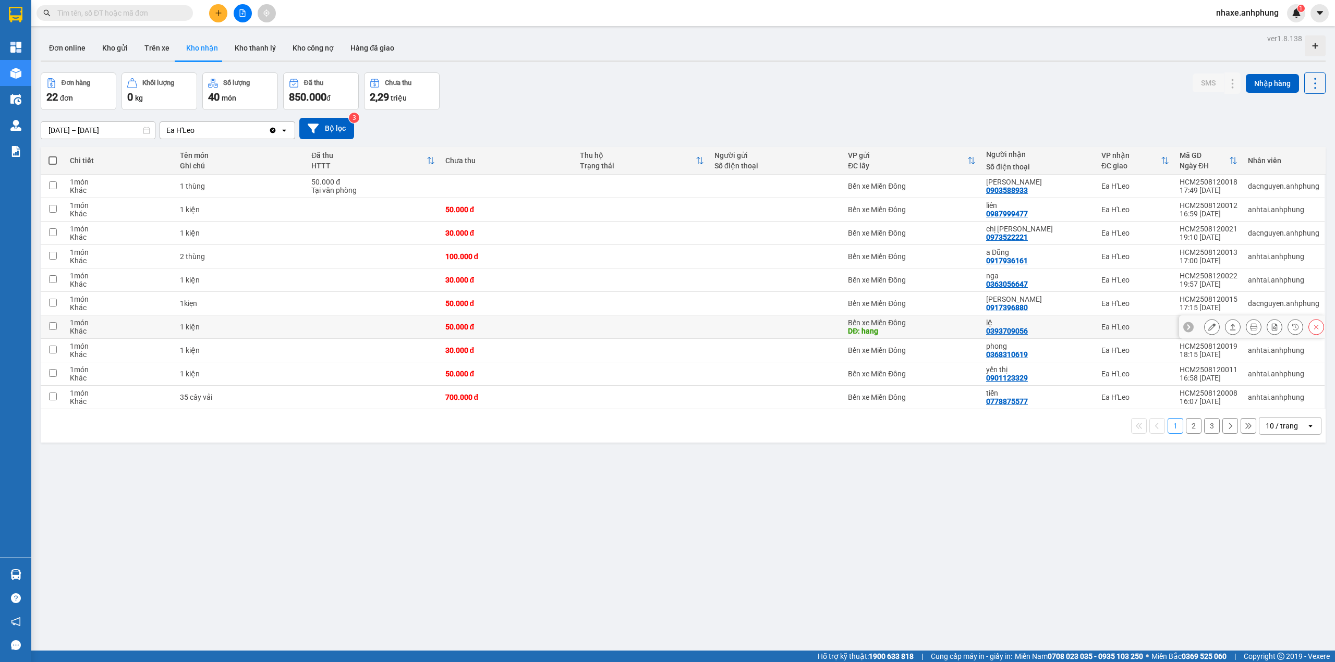
scroll to position [48, 0]
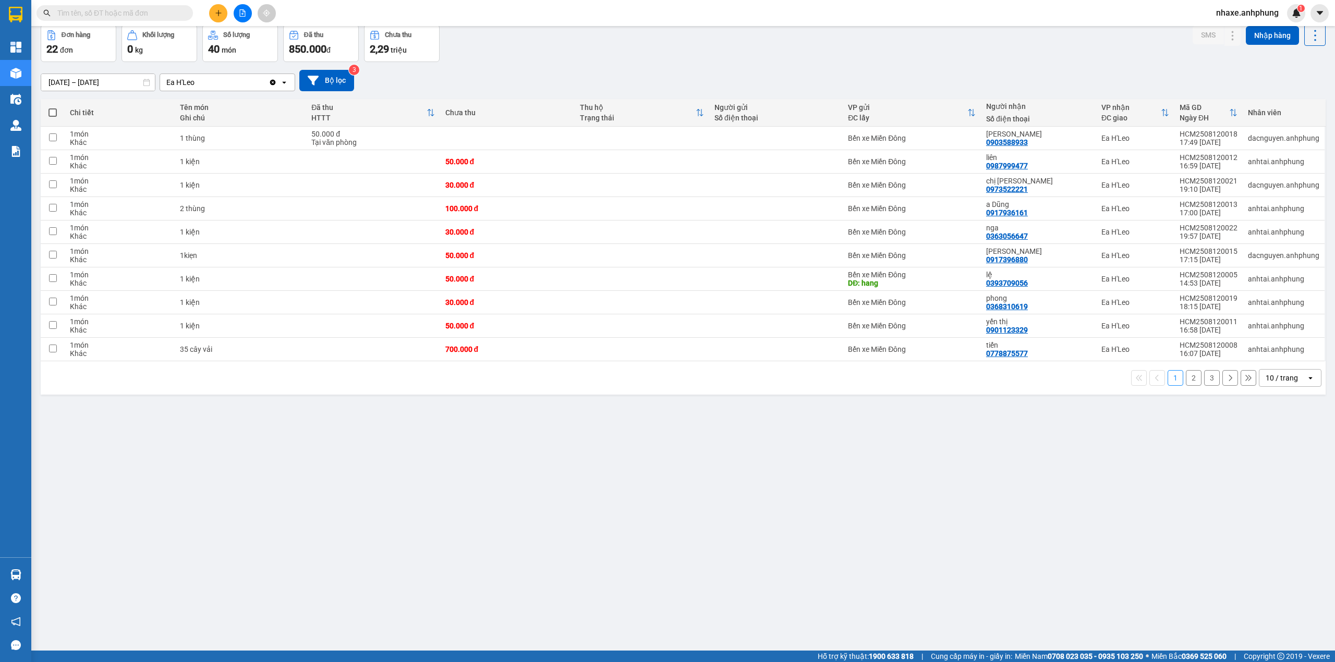
click at [1266, 379] on div "10 / trang" at bounding box center [1282, 378] width 32 height 10
click at [1276, 472] on div "80 / trang" at bounding box center [1280, 478] width 63 height 19
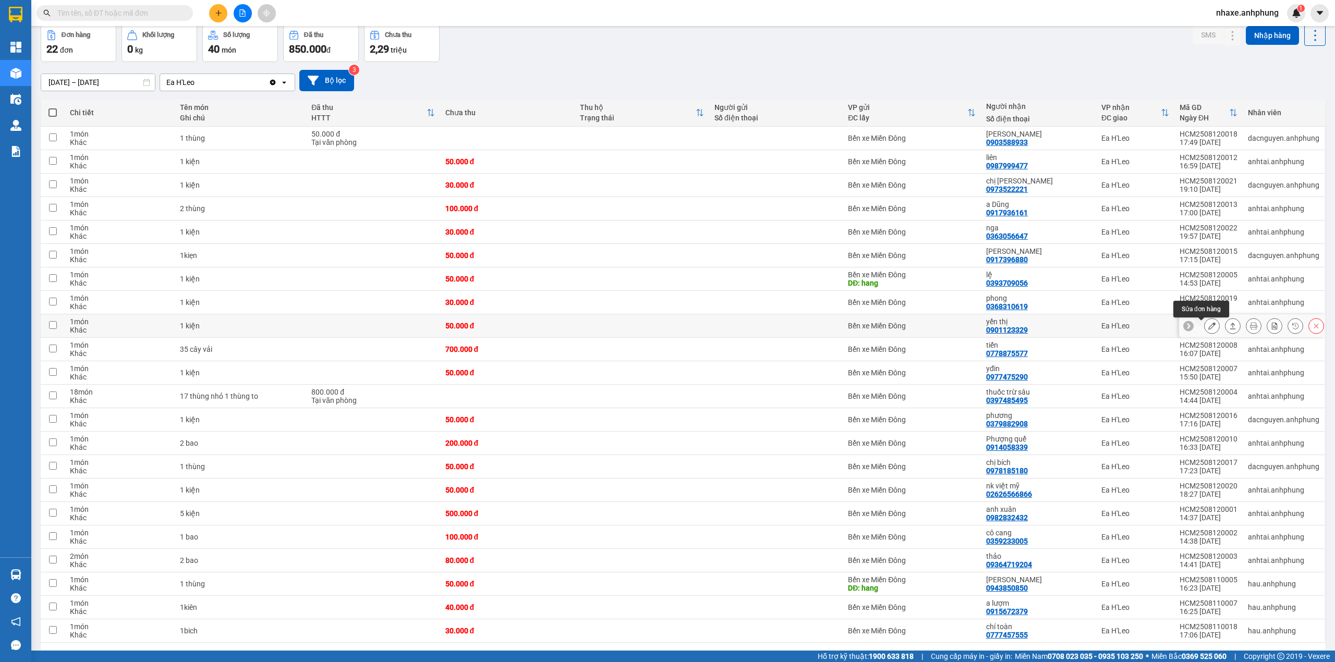
click at [1209, 326] on icon at bounding box center [1212, 325] width 7 height 7
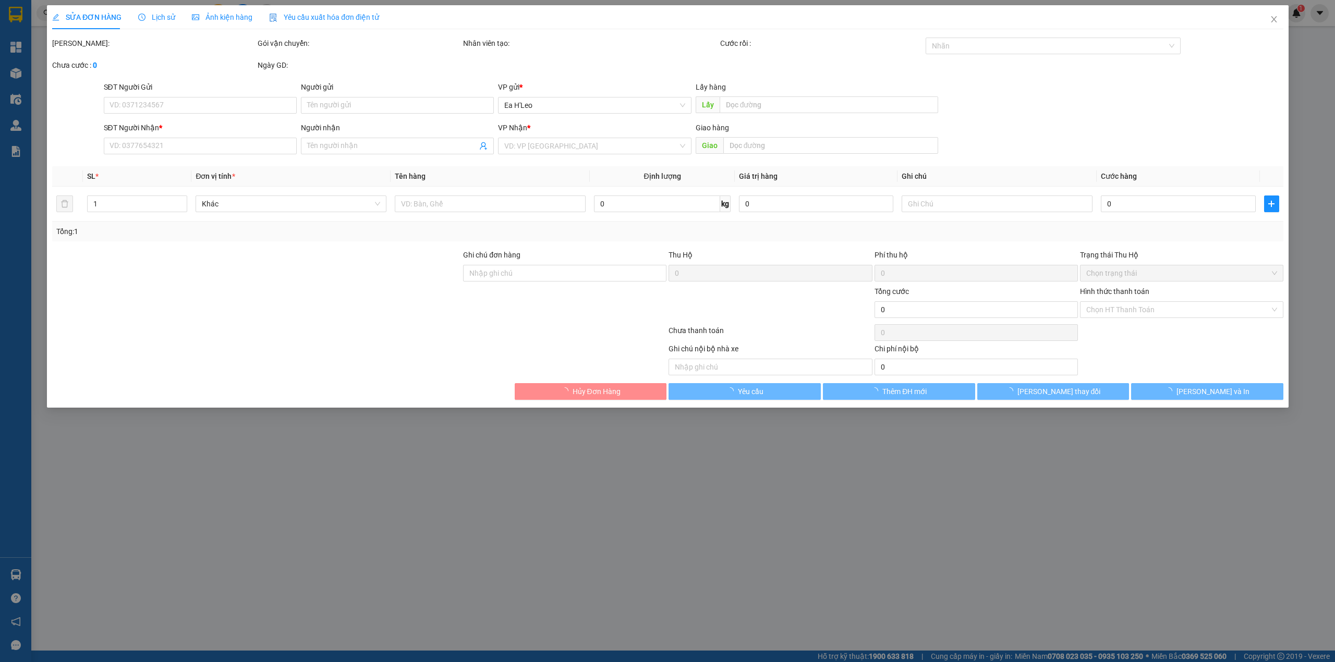
type input "0901123329"
type input "yến thị"
type input "50.000"
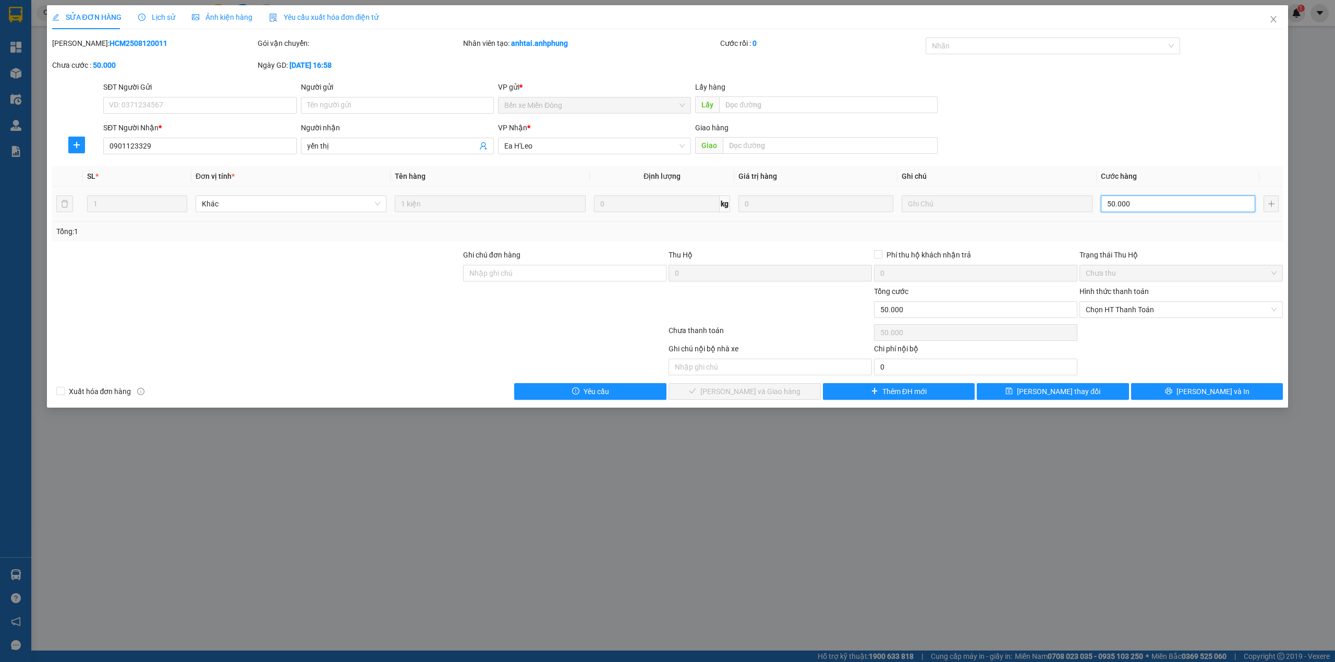
click at [1146, 197] on input "50.000" at bounding box center [1178, 204] width 154 height 17
type input "3"
type input "30"
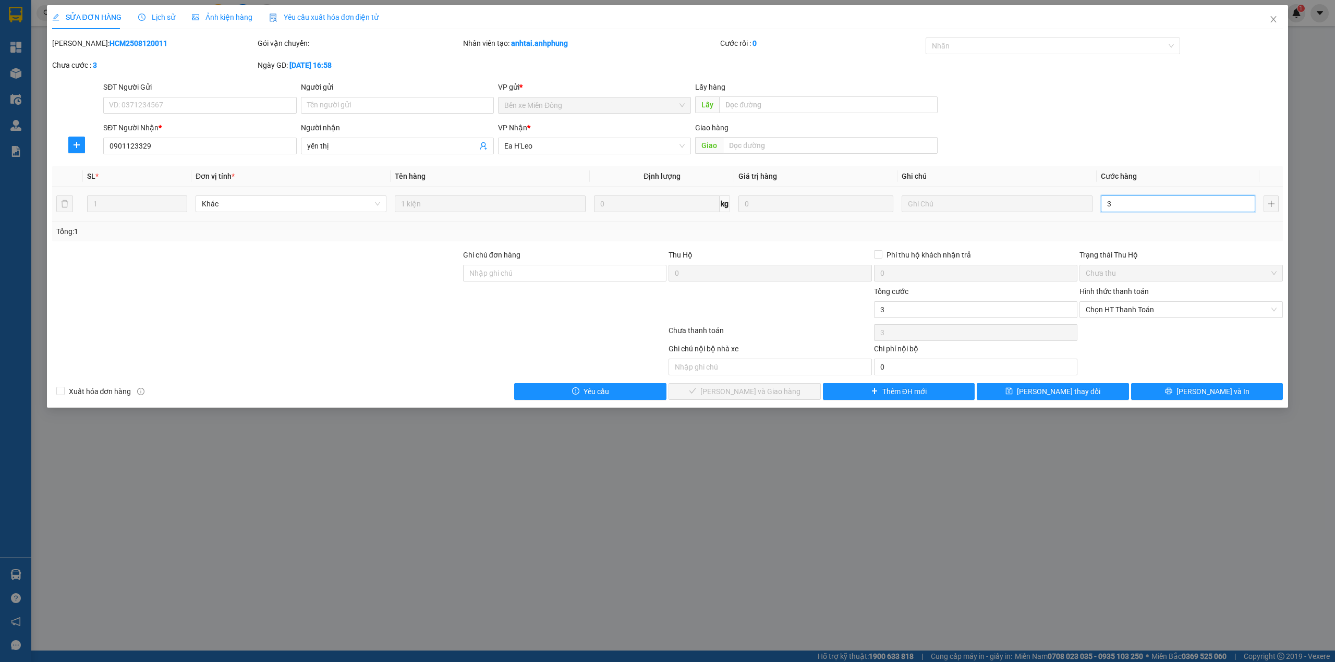
type input "30"
click at [1127, 309] on span "Chọn HT Thanh Toán" at bounding box center [1181, 310] width 191 height 16
type input "30"
type input "30.000"
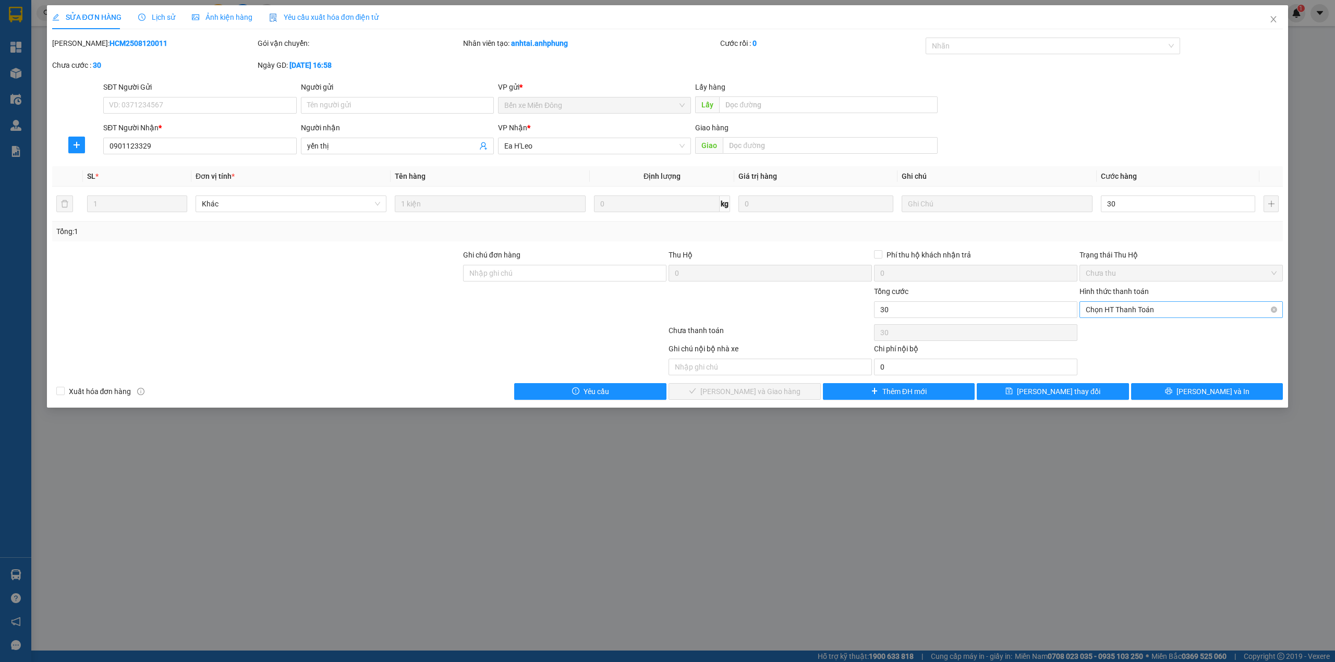
type input "30.000"
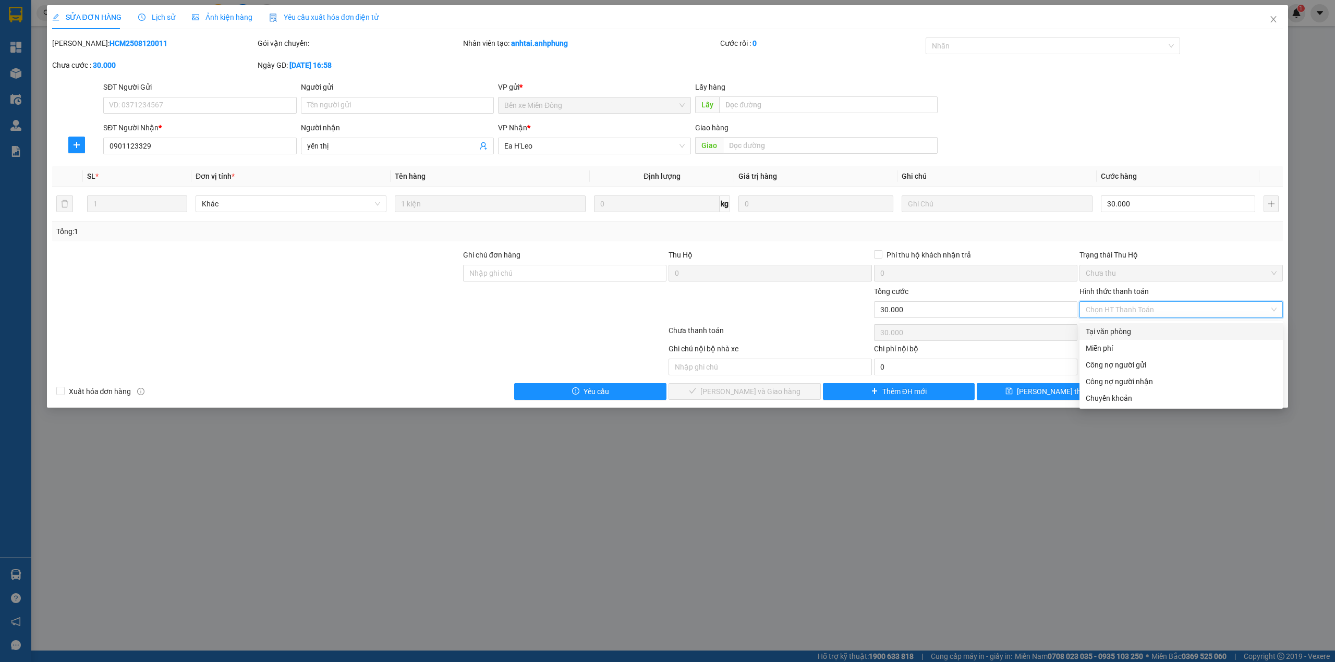
click at [1104, 330] on div "Tại văn phòng" at bounding box center [1181, 331] width 191 height 11
type input "0"
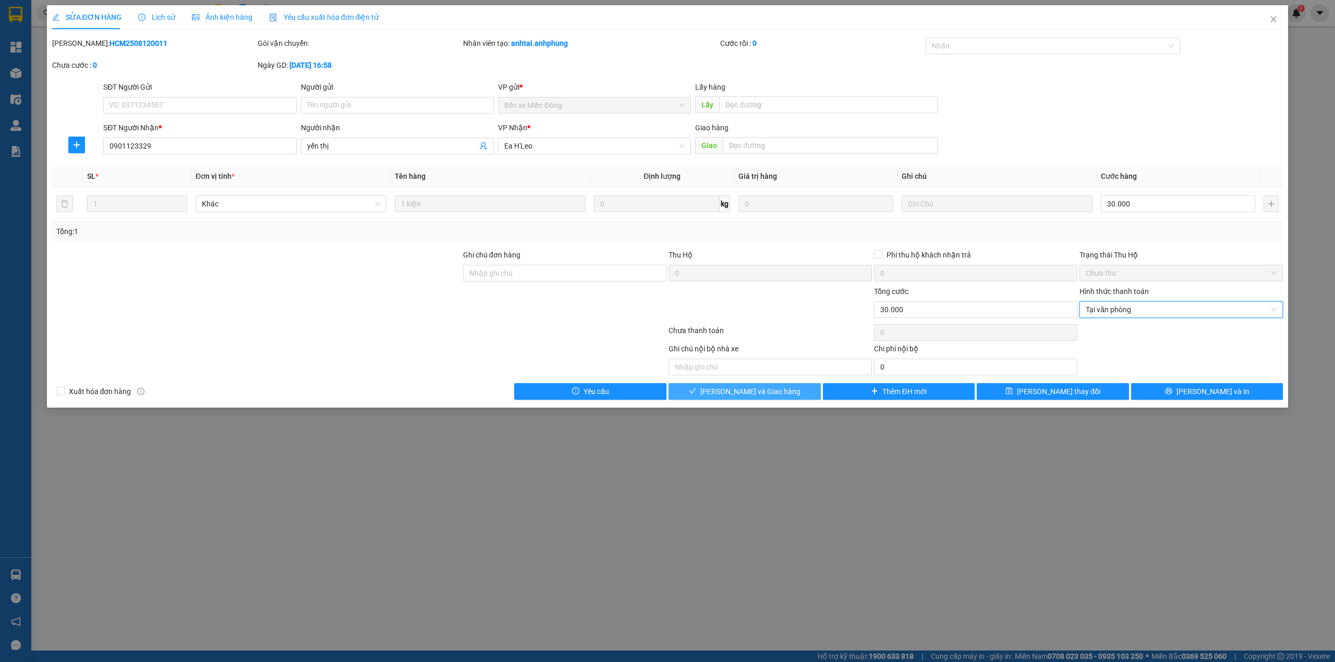
click at [755, 395] on span "[PERSON_NAME] và Giao hàng" at bounding box center [750, 391] width 100 height 11
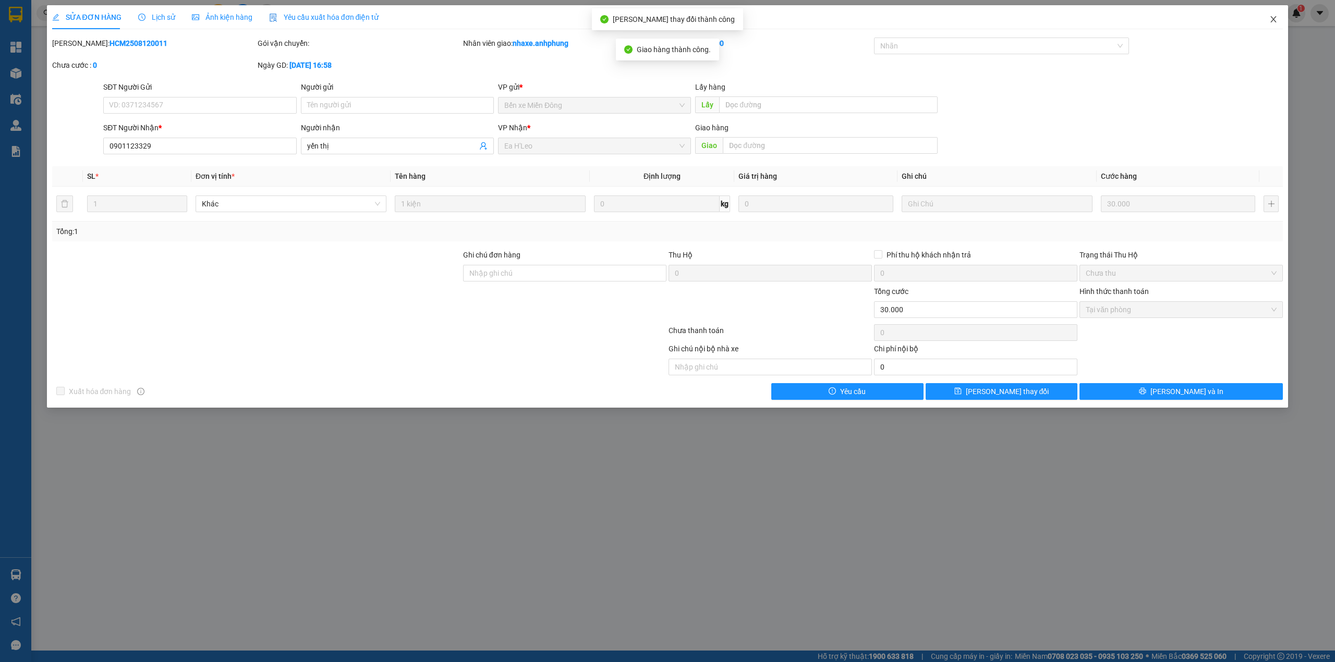
click at [1275, 15] on span "Close" at bounding box center [1273, 19] width 29 height 29
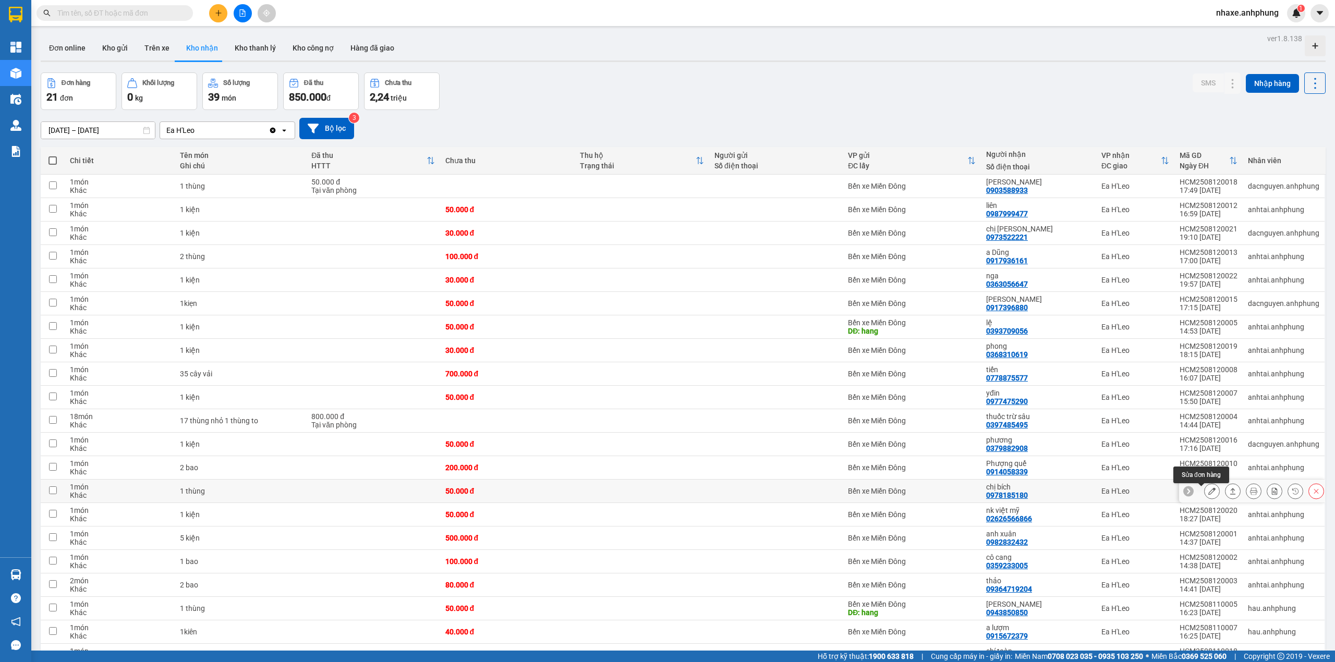
click at [1205, 496] on button at bounding box center [1212, 491] width 15 height 18
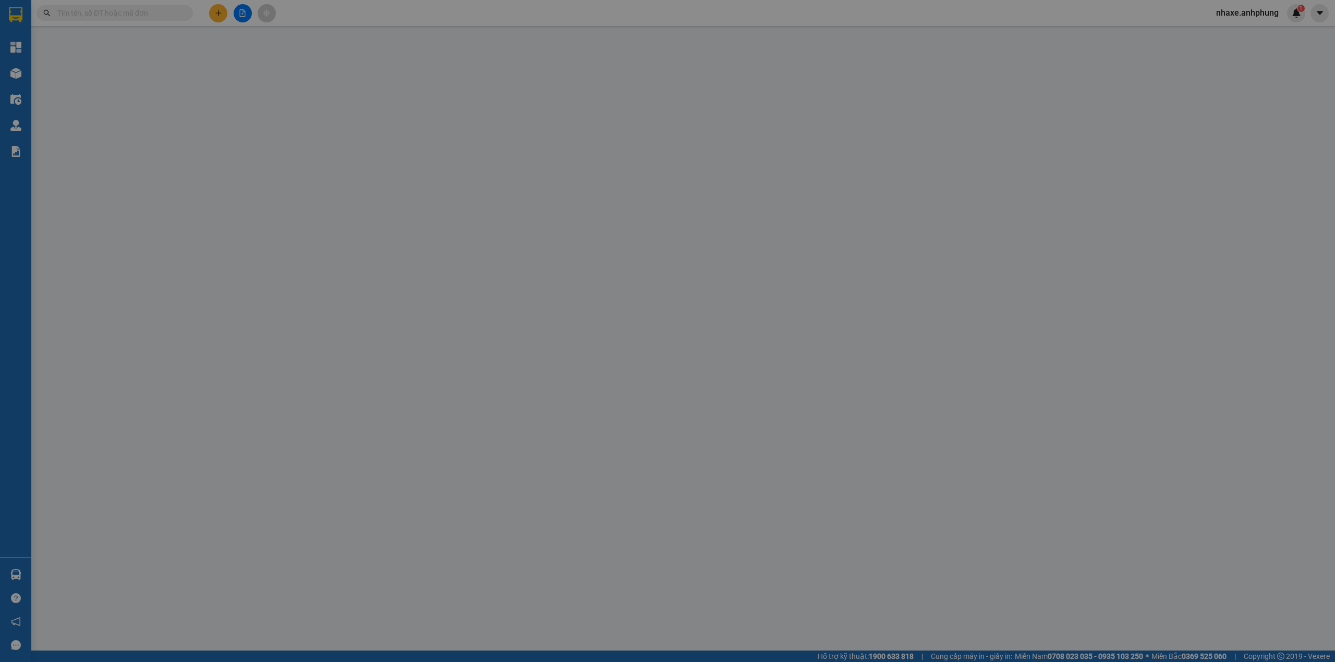
type input "0978185180"
type input "chị bích"
type input "50.000"
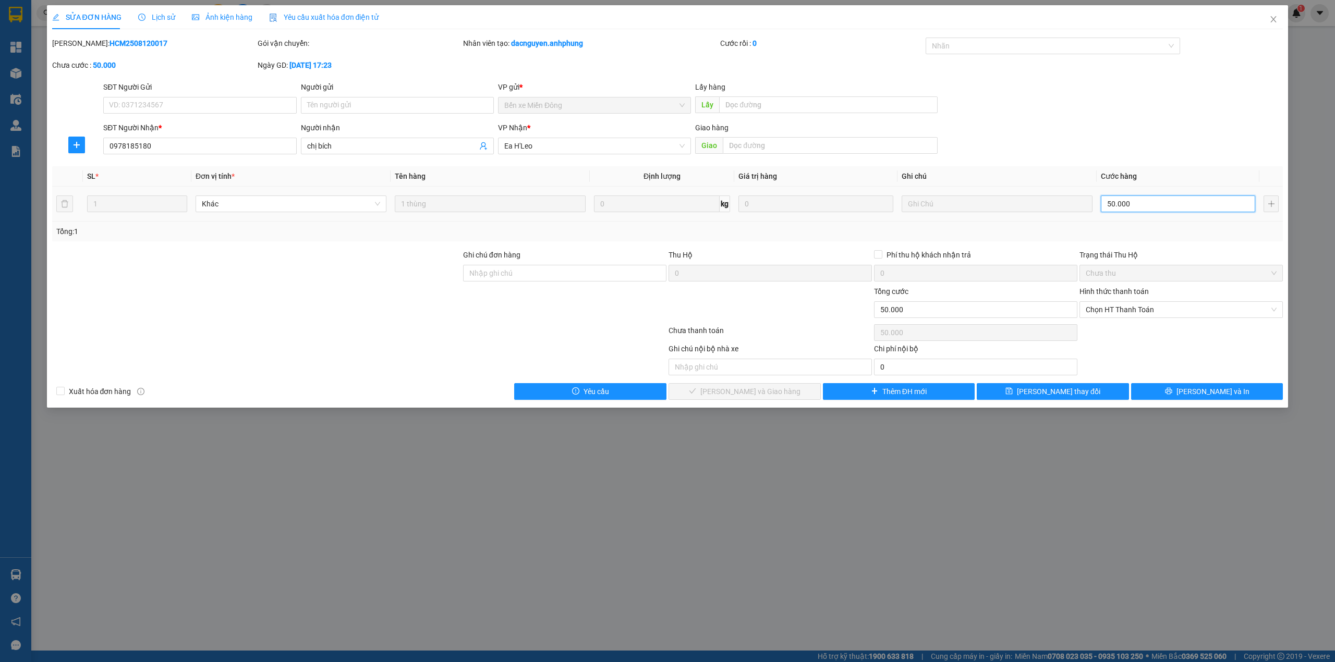
click at [1162, 205] on input "50.000" at bounding box center [1178, 204] width 154 height 17
type input "4"
type input "40"
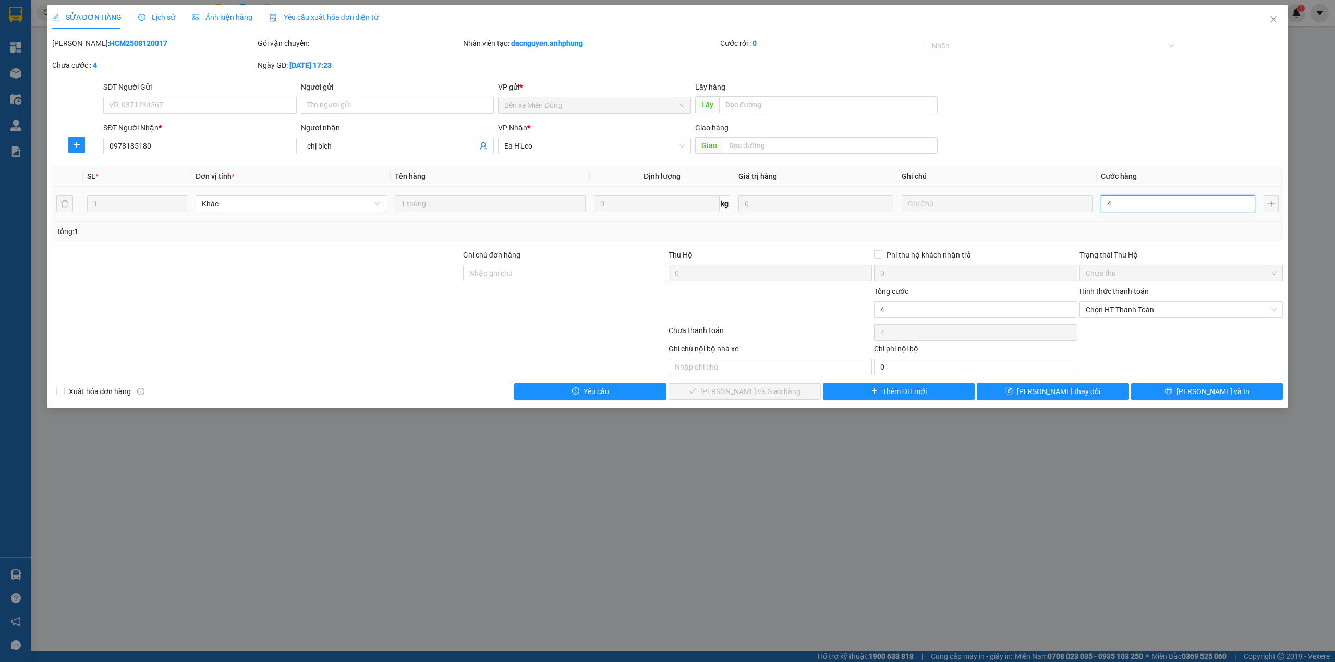
type input "40"
click at [1141, 309] on span "Chọn HT Thanh Toán" at bounding box center [1181, 310] width 191 height 16
type input "40"
type input "40.000"
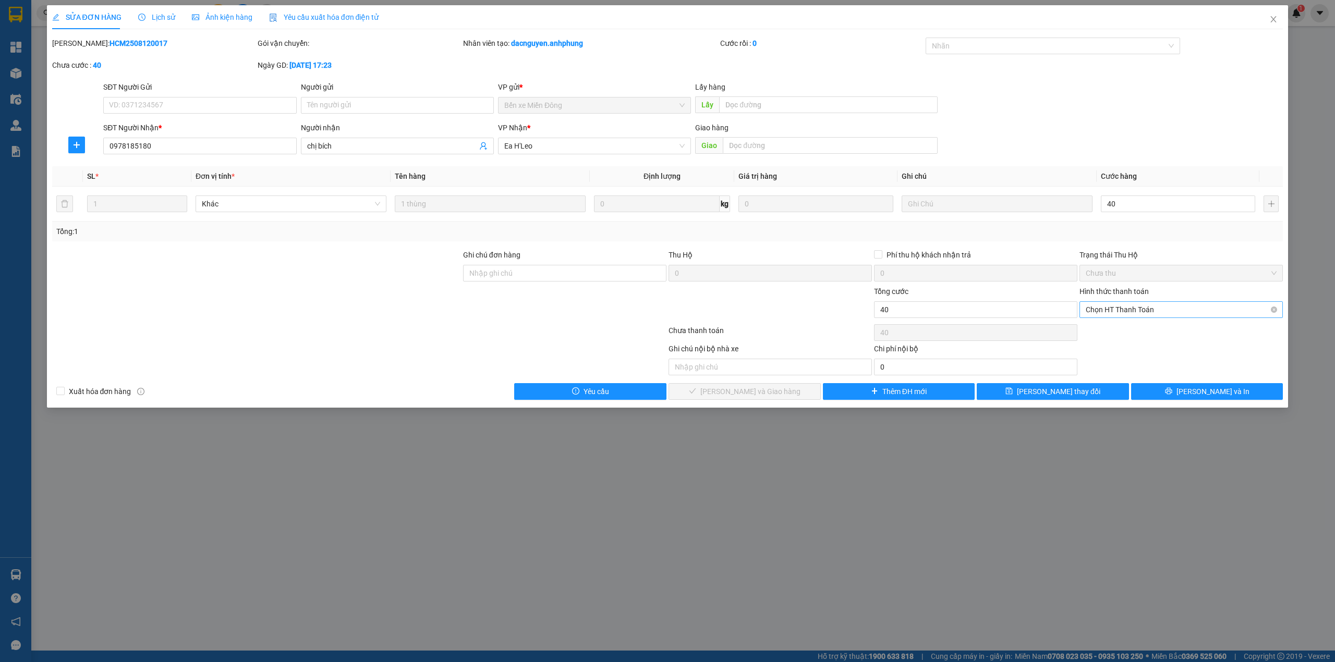
type input "40.000"
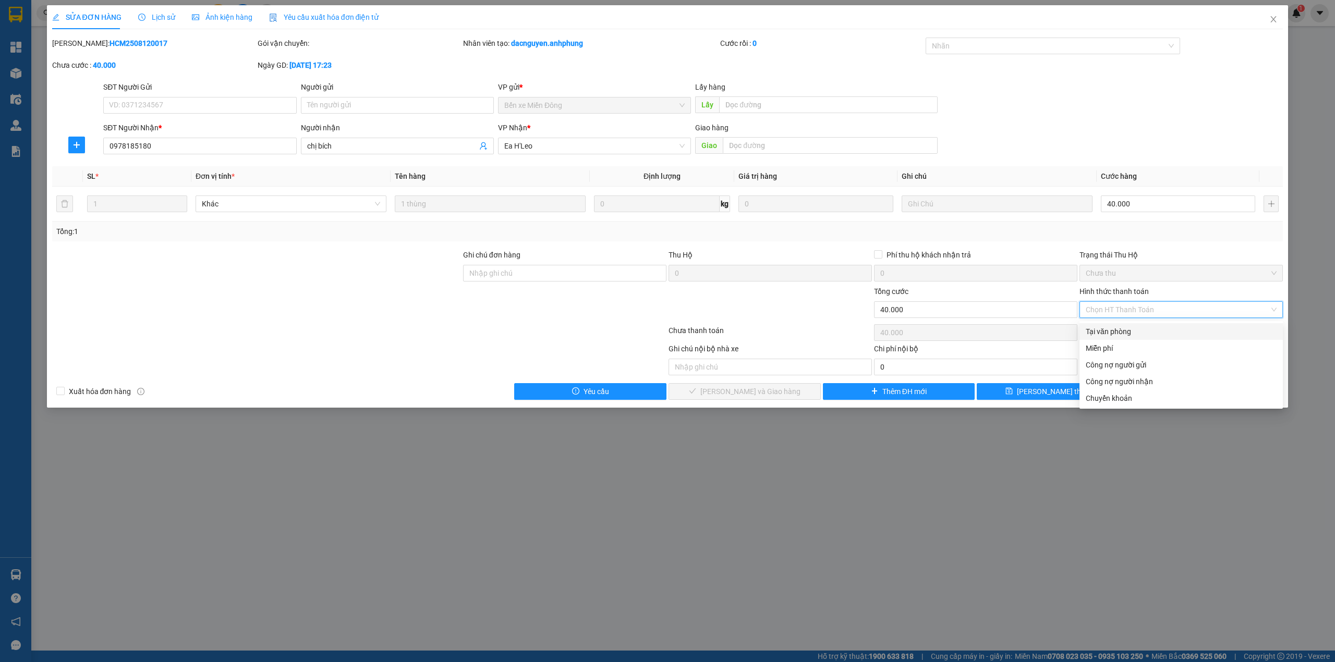
click at [1142, 328] on div "Tại văn phòng" at bounding box center [1181, 331] width 191 height 11
type input "0"
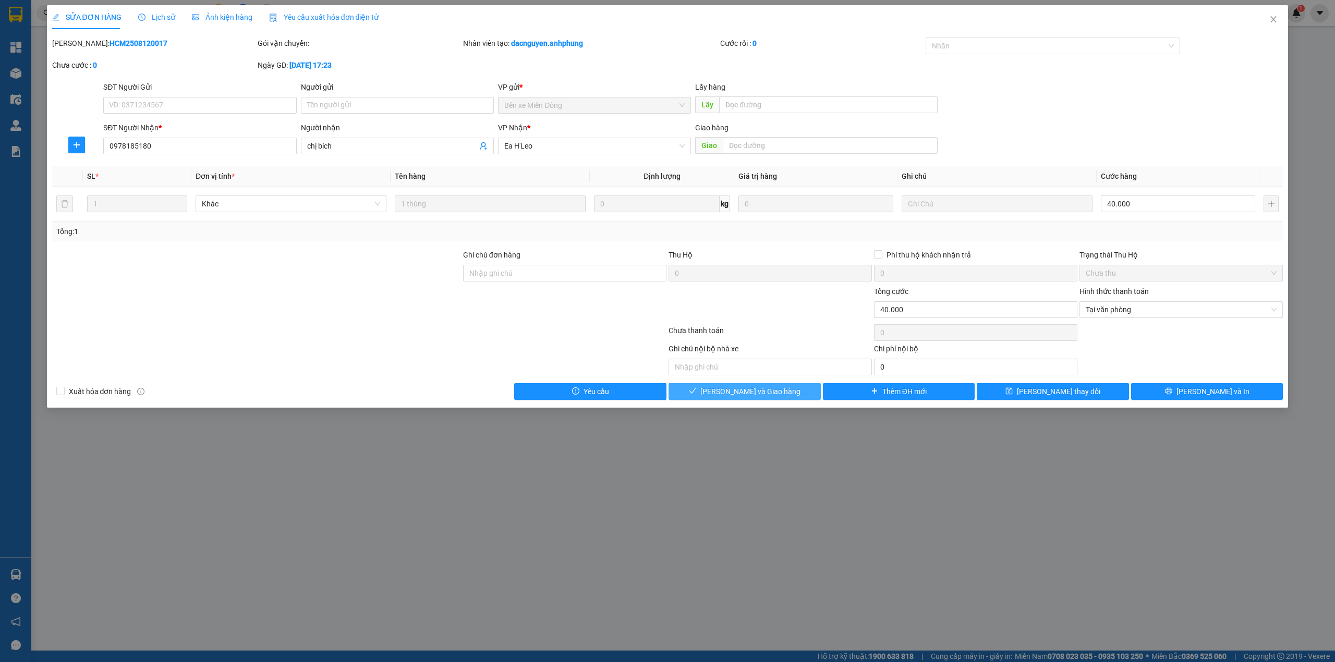
click at [745, 392] on span "[PERSON_NAME] và Giao hàng" at bounding box center [750, 391] width 100 height 11
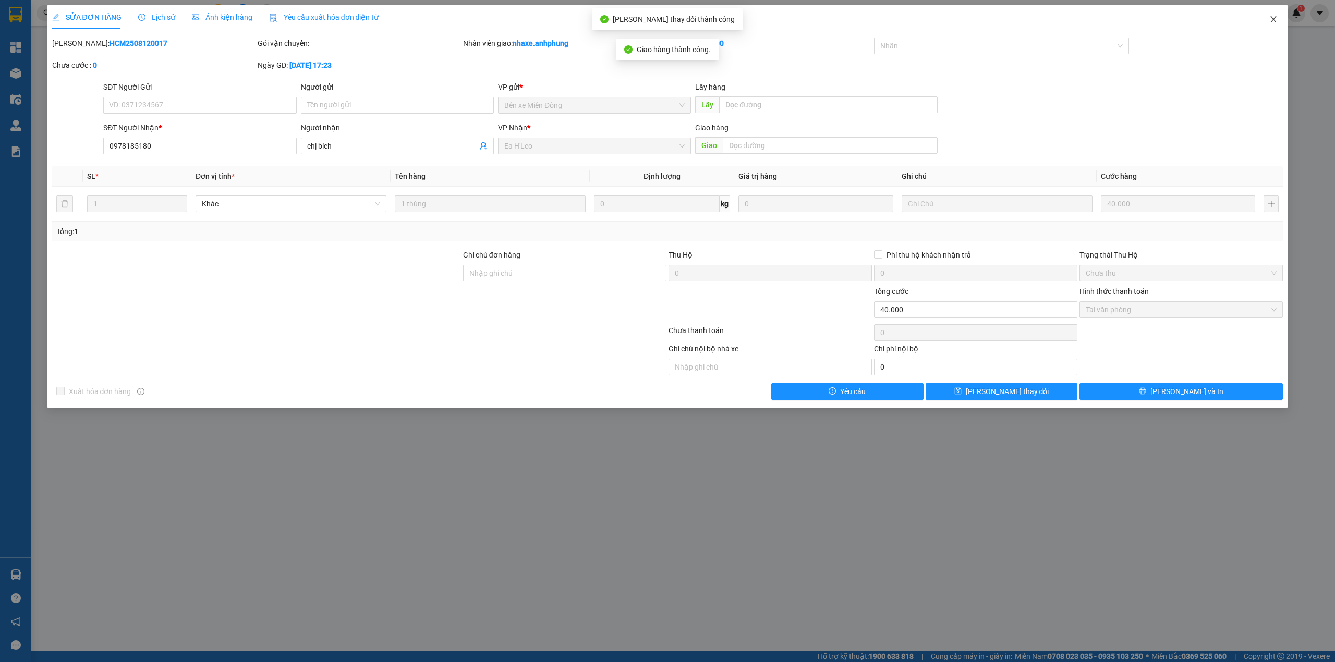
click at [1273, 21] on icon "close" at bounding box center [1274, 19] width 6 height 6
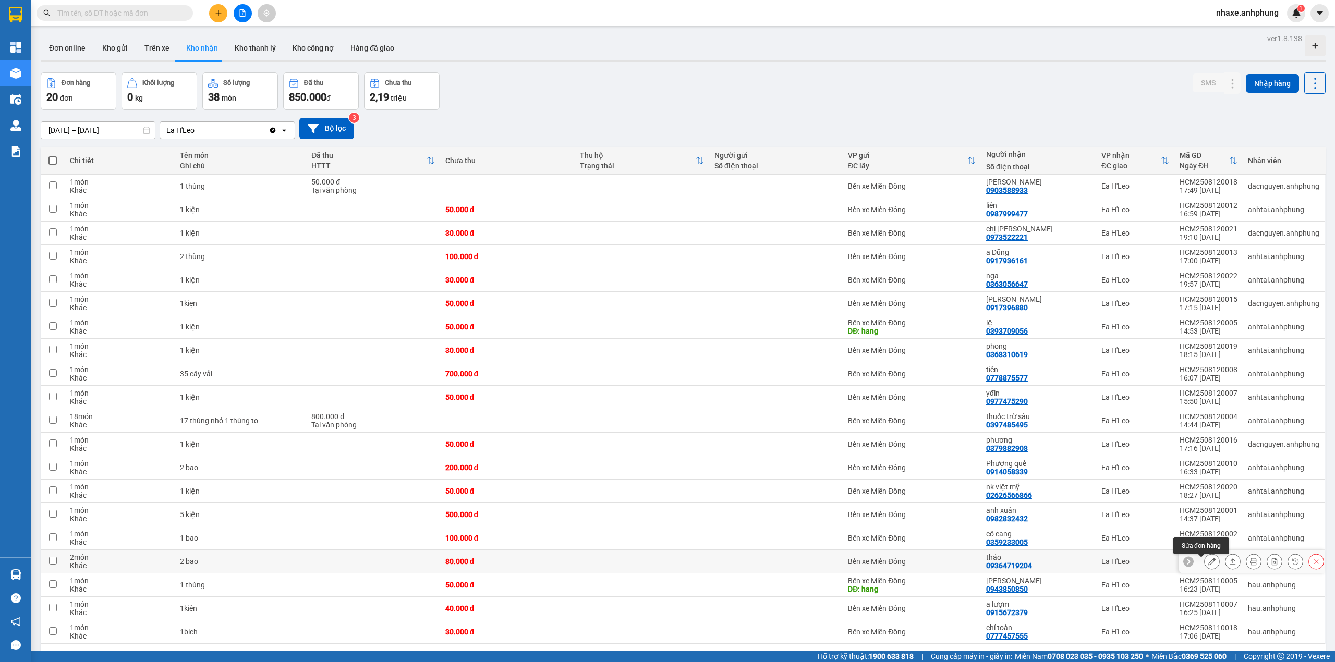
click at [1209, 565] on icon at bounding box center [1212, 561] width 7 height 7
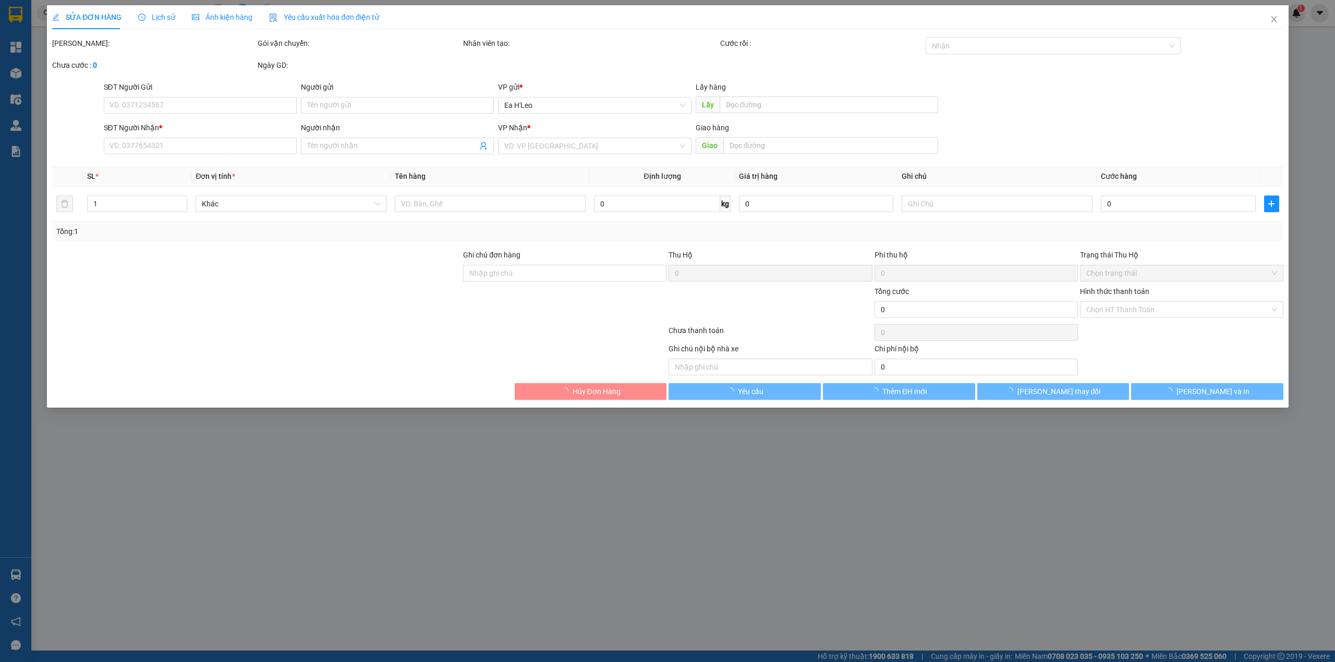
type input "09364719204"
type input "thảo"
type input "80.000"
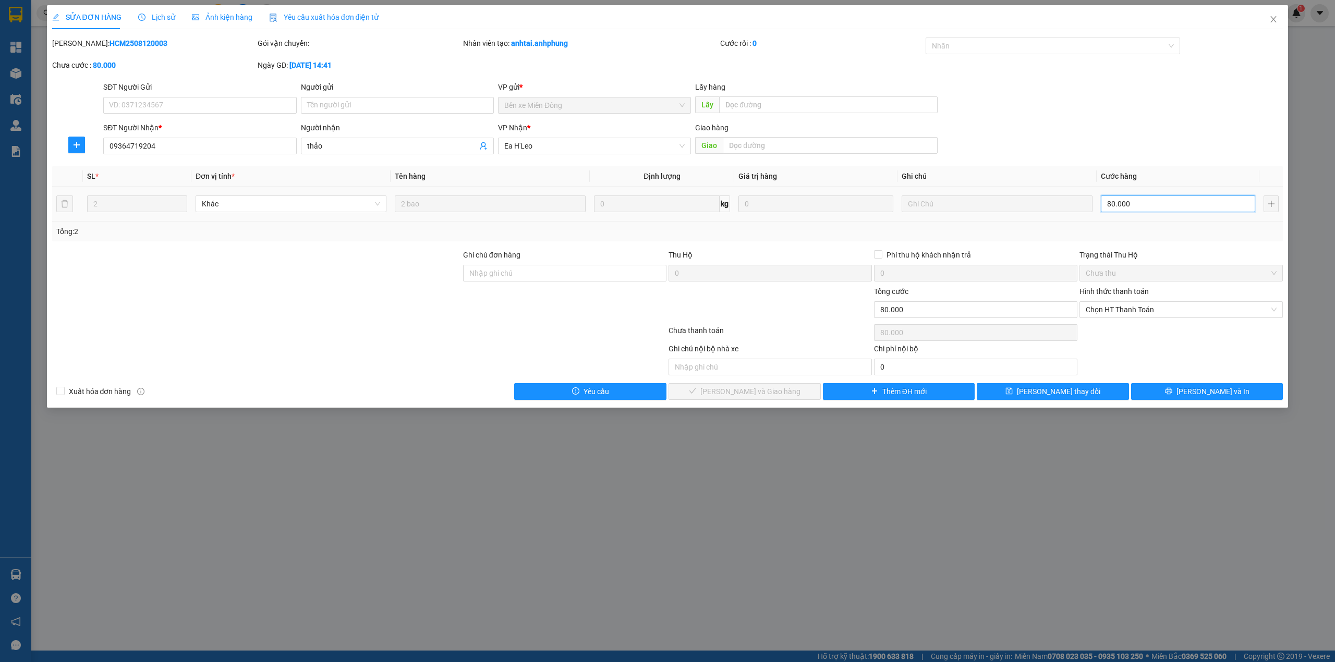
click at [1135, 201] on input "80.000" at bounding box center [1178, 204] width 154 height 17
type input "1"
type input "10"
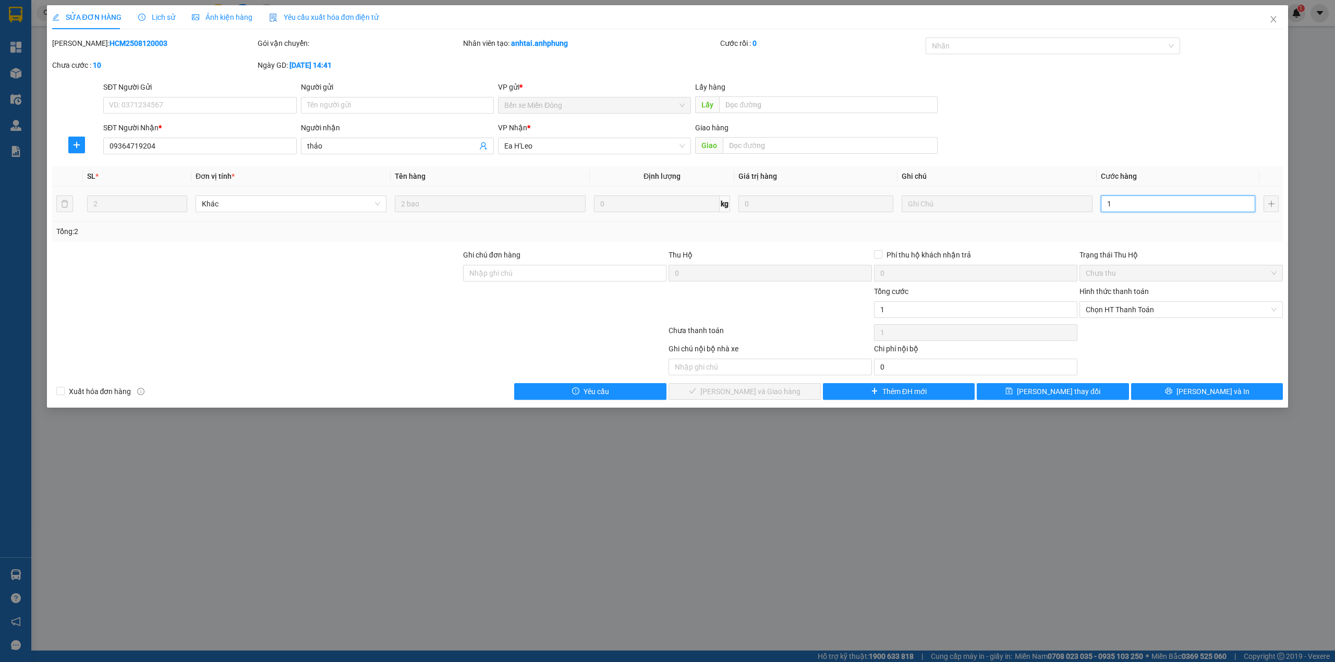
type input "10"
type input "100"
click at [1139, 315] on span "Chọn HT Thanh Toán" at bounding box center [1181, 310] width 191 height 16
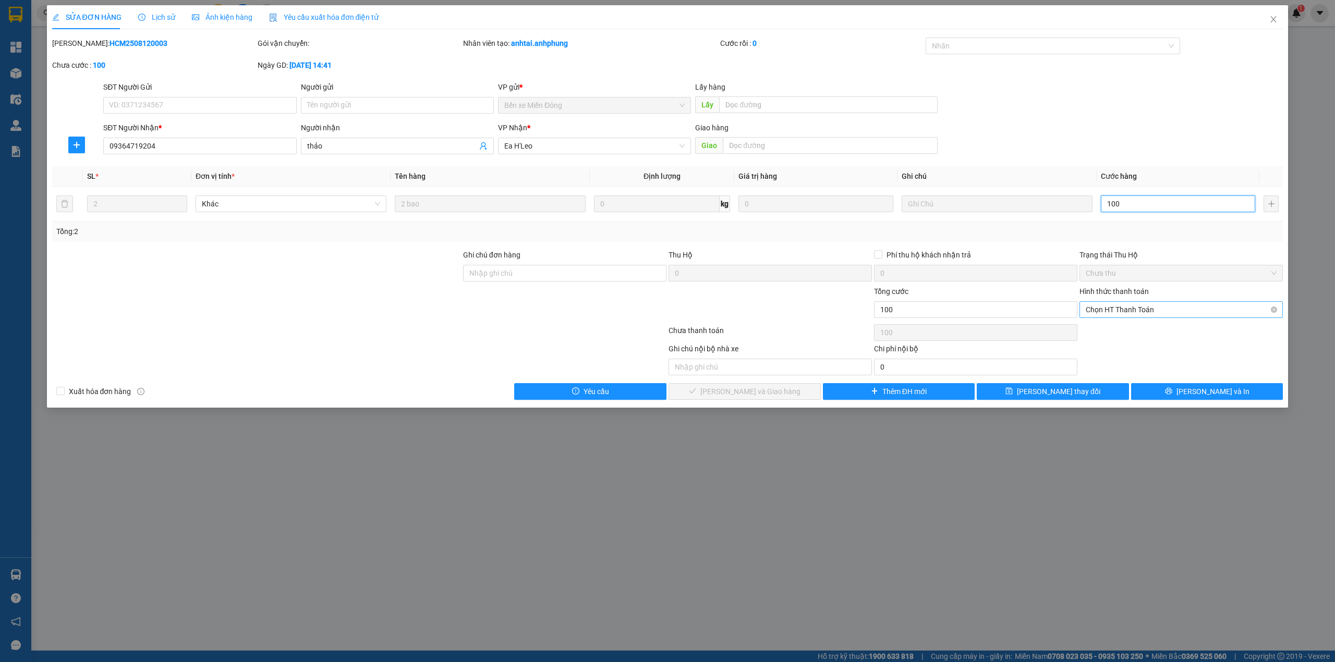
type input "100"
type input "100.000"
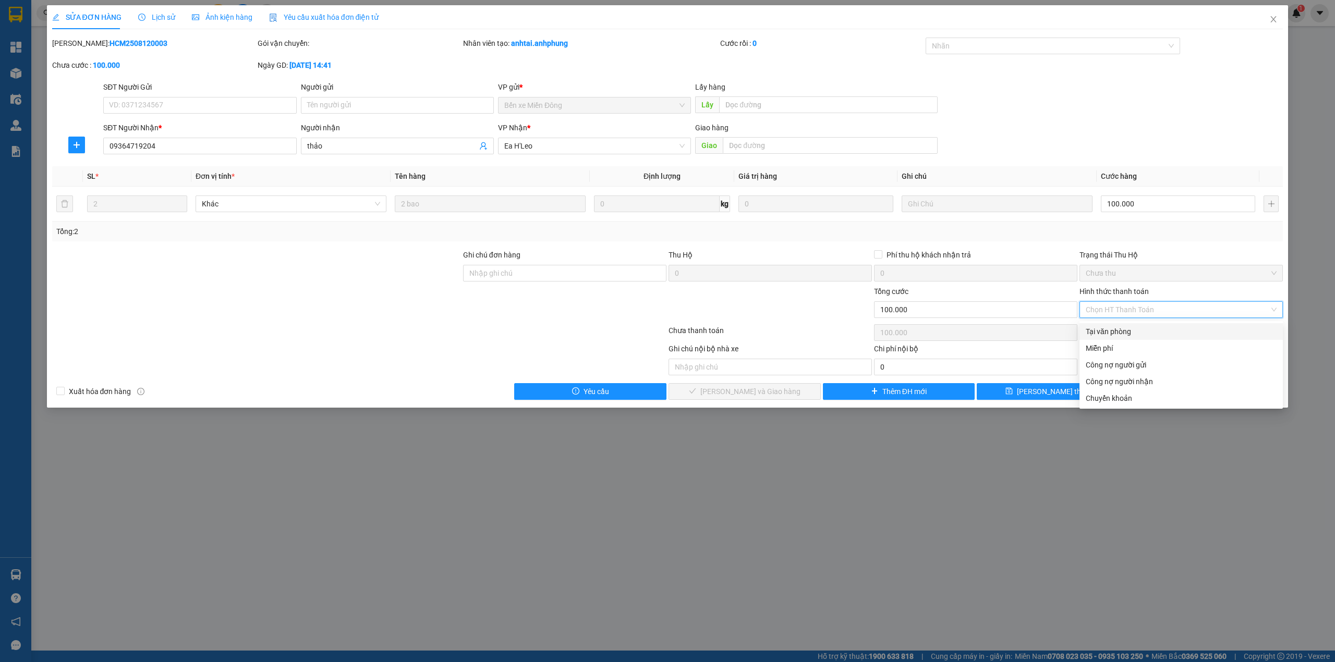
click at [1126, 331] on div "Tại văn phòng" at bounding box center [1181, 331] width 191 height 11
type input "0"
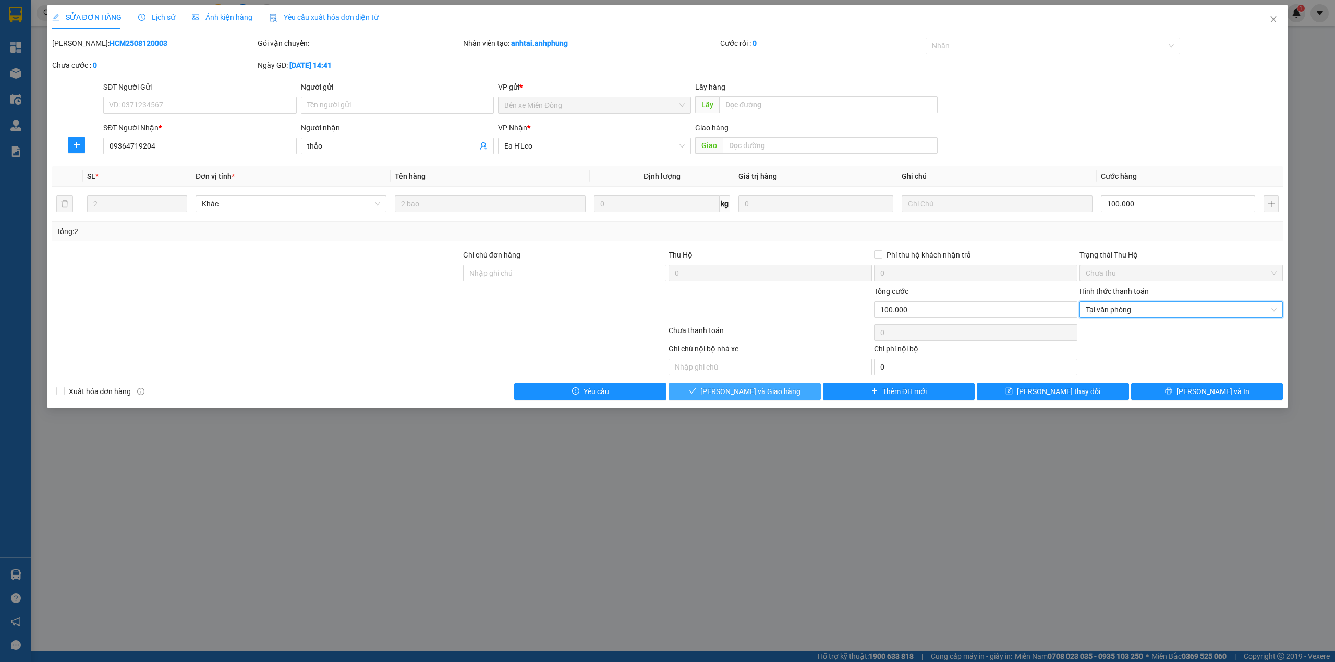
click at [734, 395] on span "[PERSON_NAME] và Giao hàng" at bounding box center [750, 391] width 100 height 11
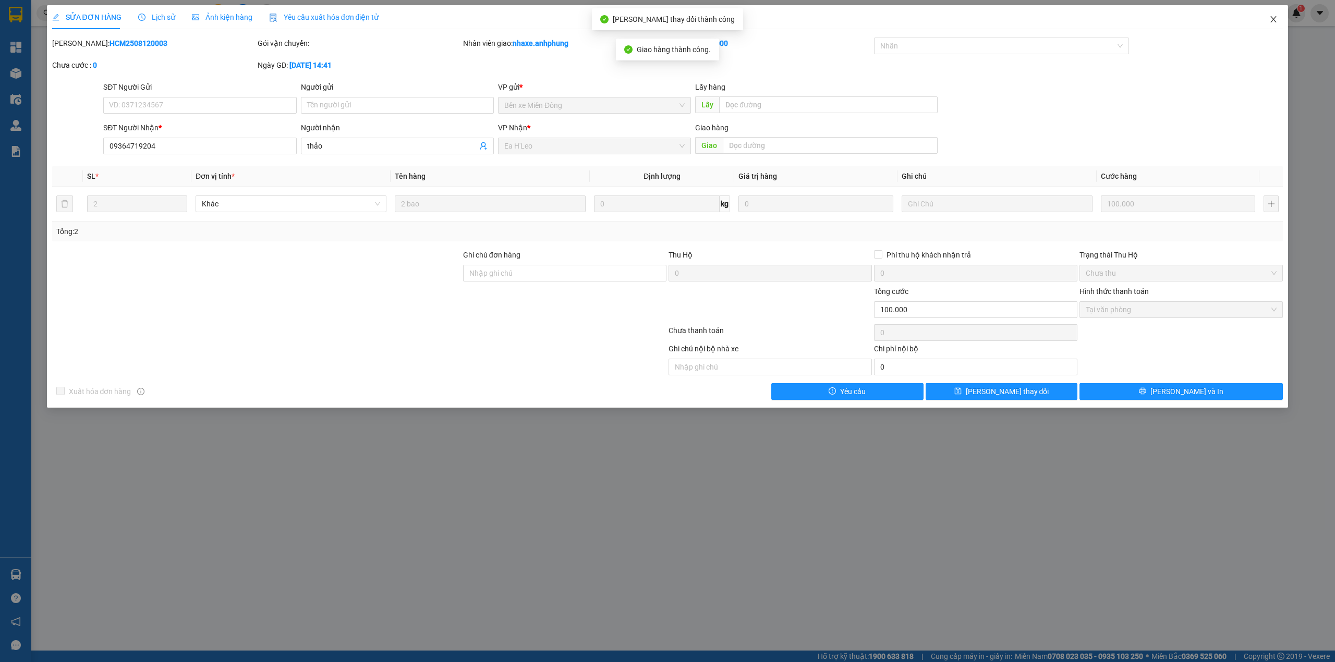
click at [1273, 20] on icon "close" at bounding box center [1274, 19] width 8 height 8
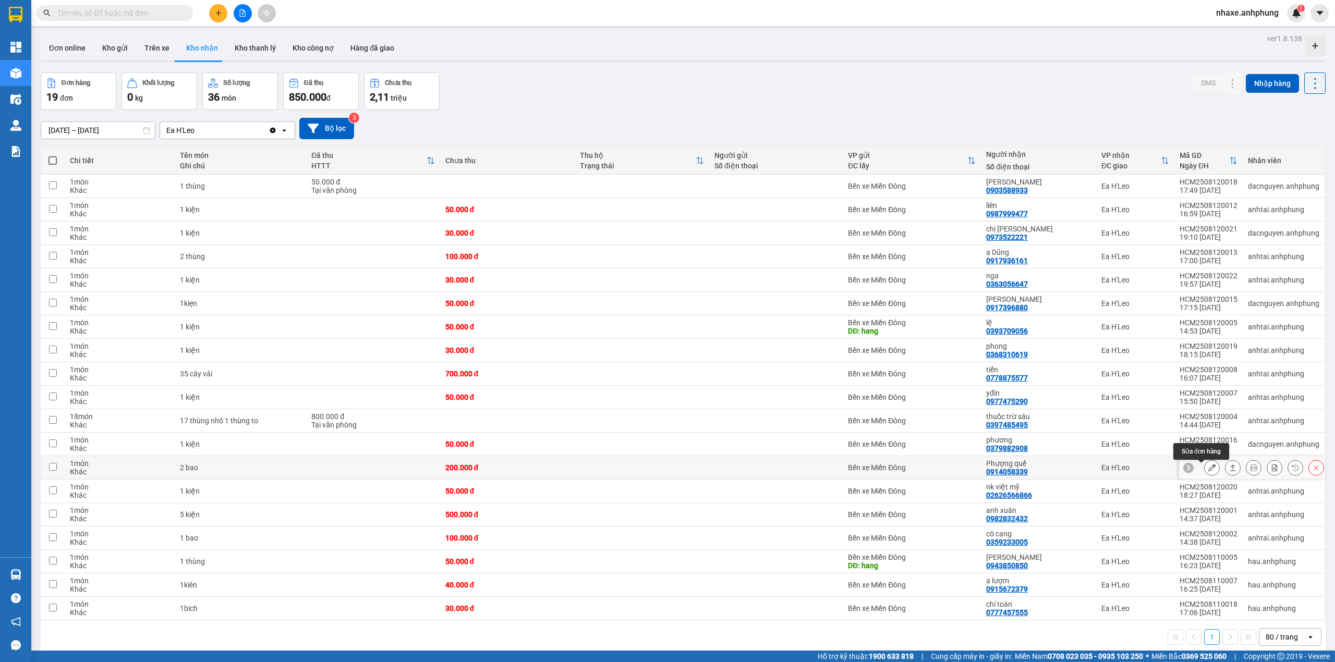
click at [1209, 472] on icon at bounding box center [1212, 467] width 7 height 7
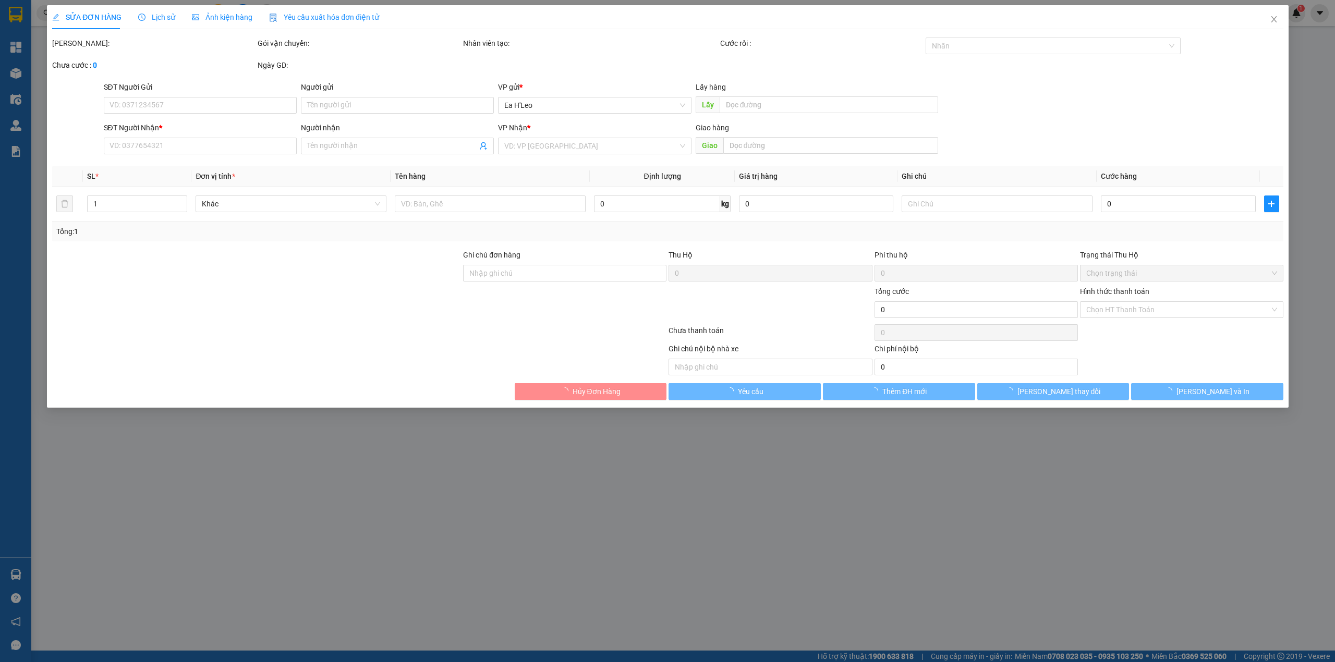
type input "0914058339"
type input "Phượng quế"
type input "200.000"
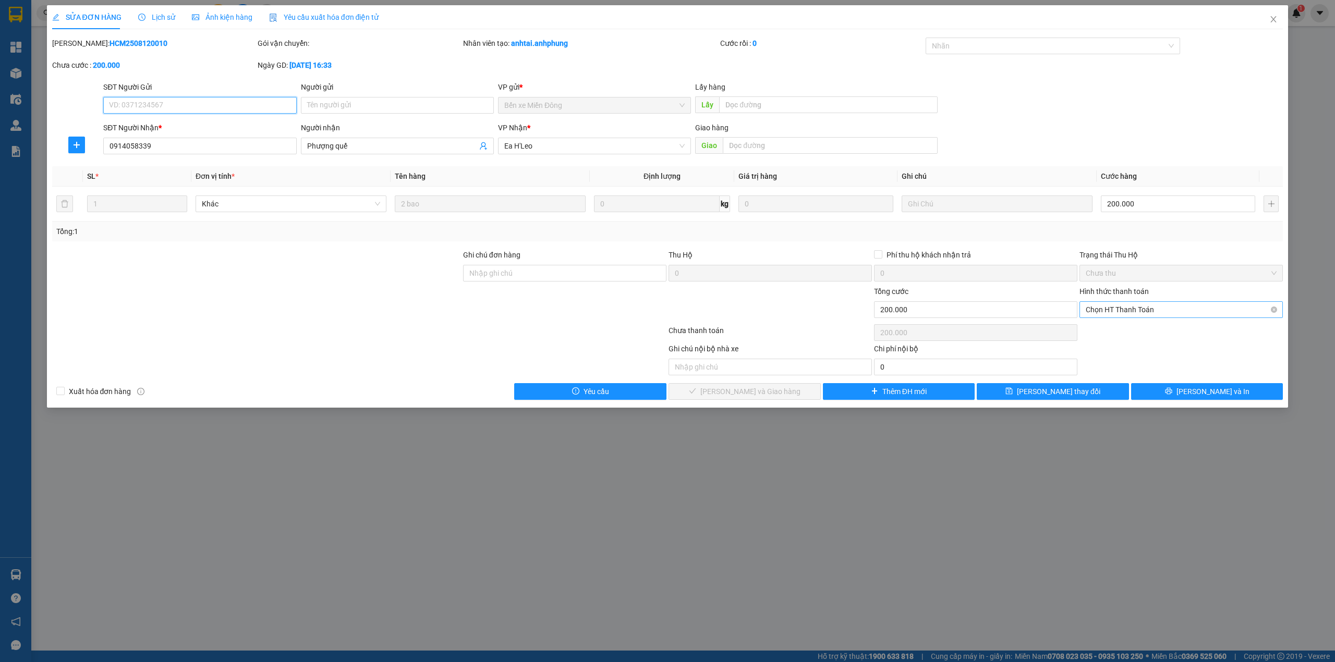
click at [1152, 312] on span "Chọn HT Thanh Toán" at bounding box center [1181, 310] width 191 height 16
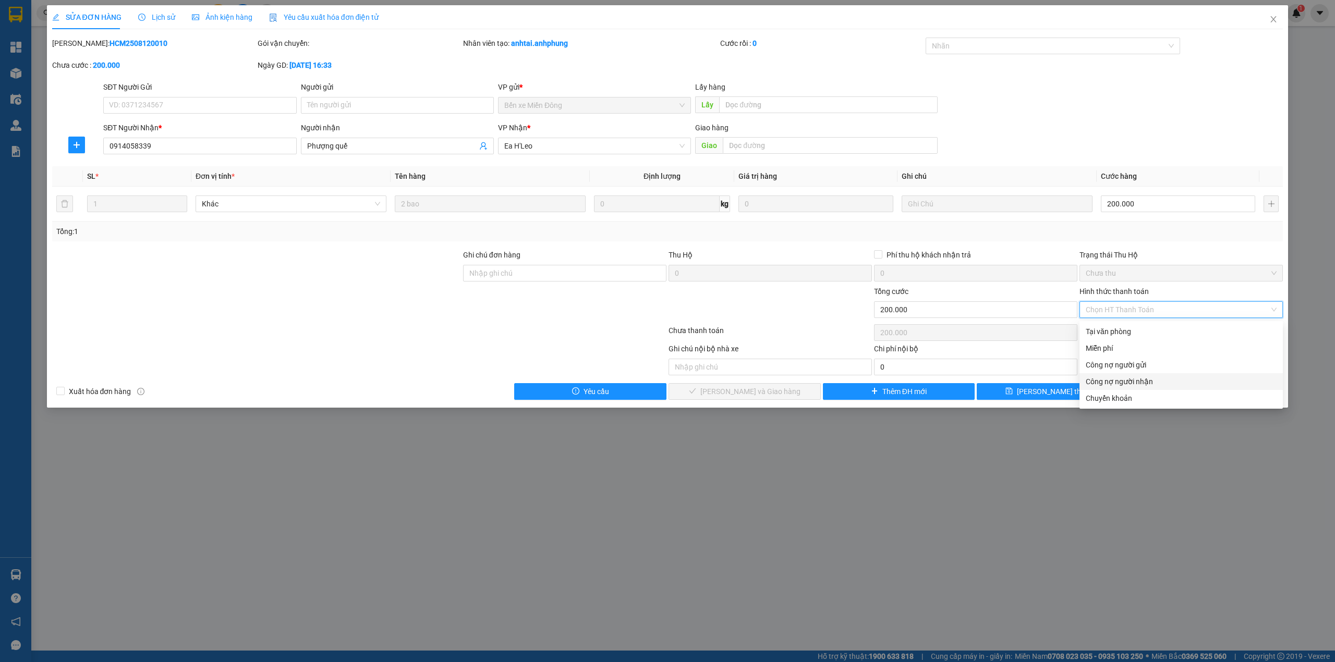
click at [1110, 379] on div "Công nợ người nhận" at bounding box center [1181, 381] width 191 height 11
type input "0"
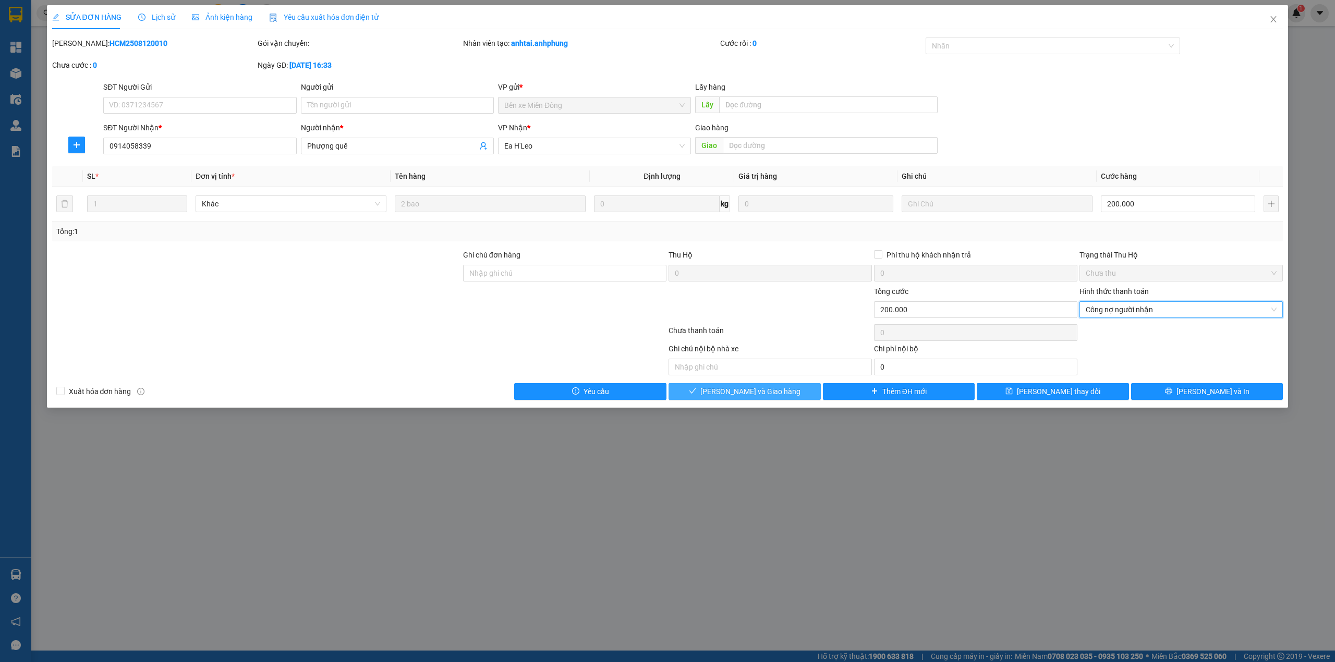
click at [762, 393] on span "[PERSON_NAME] và Giao hàng" at bounding box center [750, 391] width 100 height 11
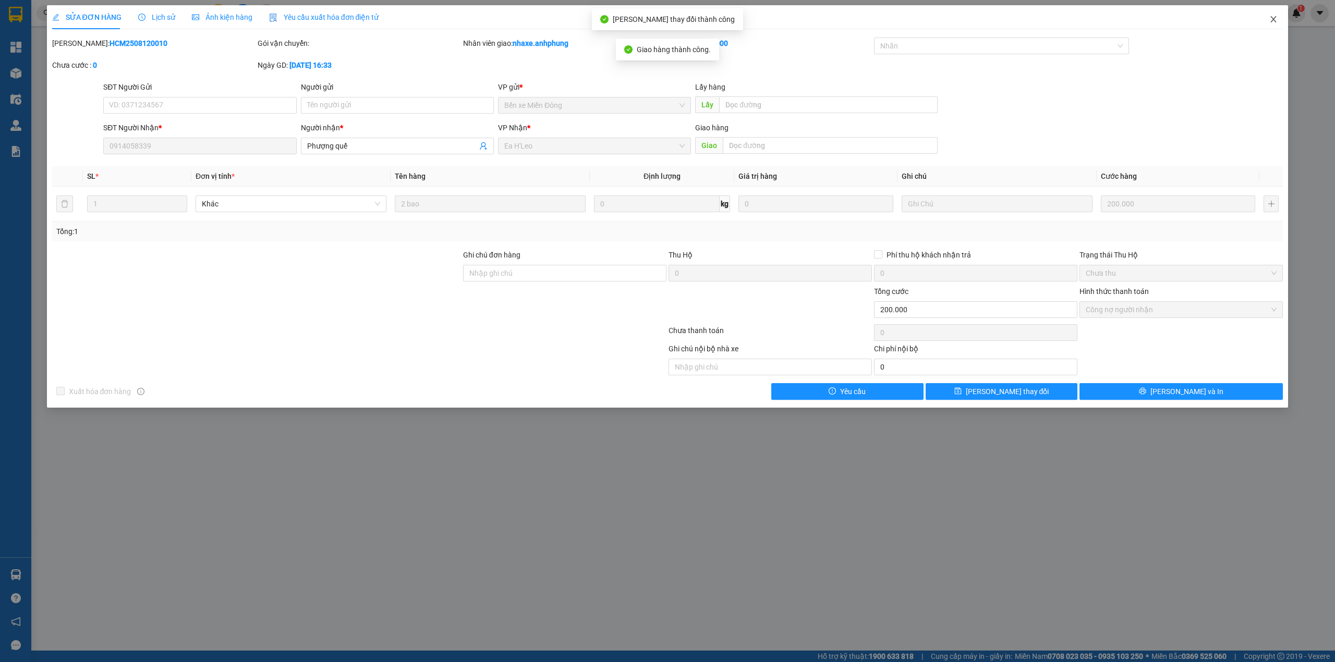
click at [1279, 17] on span "Close" at bounding box center [1273, 19] width 29 height 29
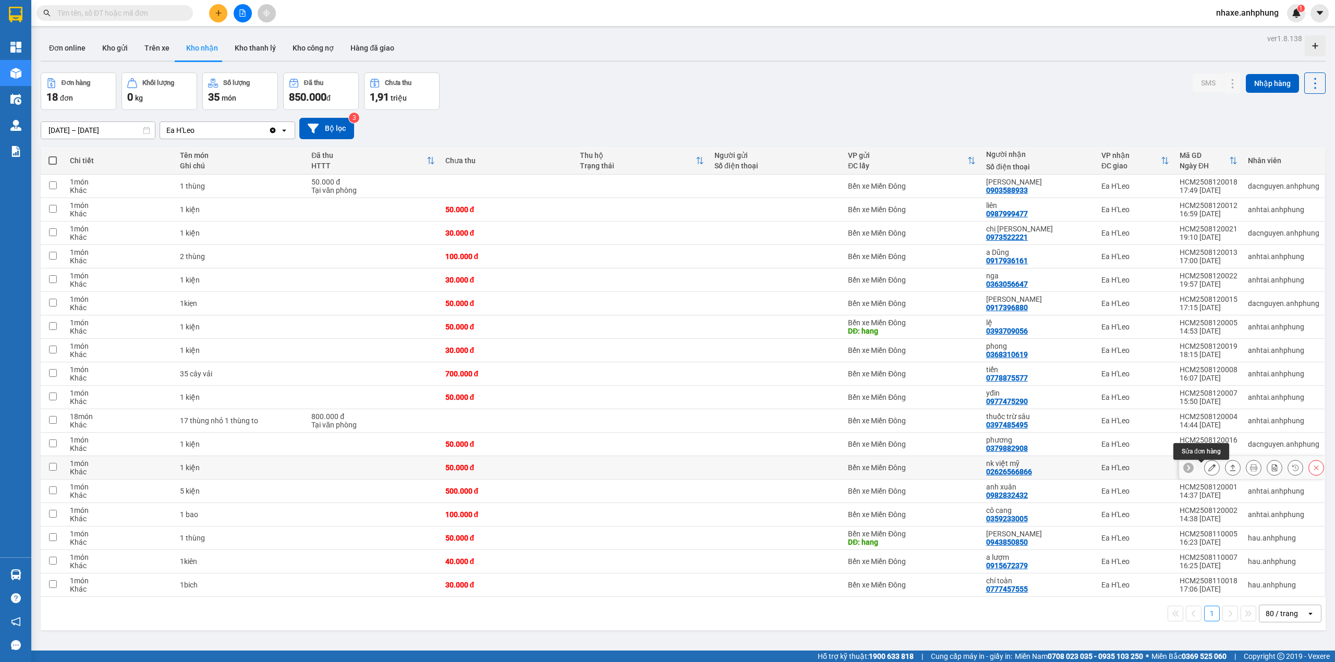
click at [1209, 472] on icon at bounding box center [1212, 467] width 7 height 7
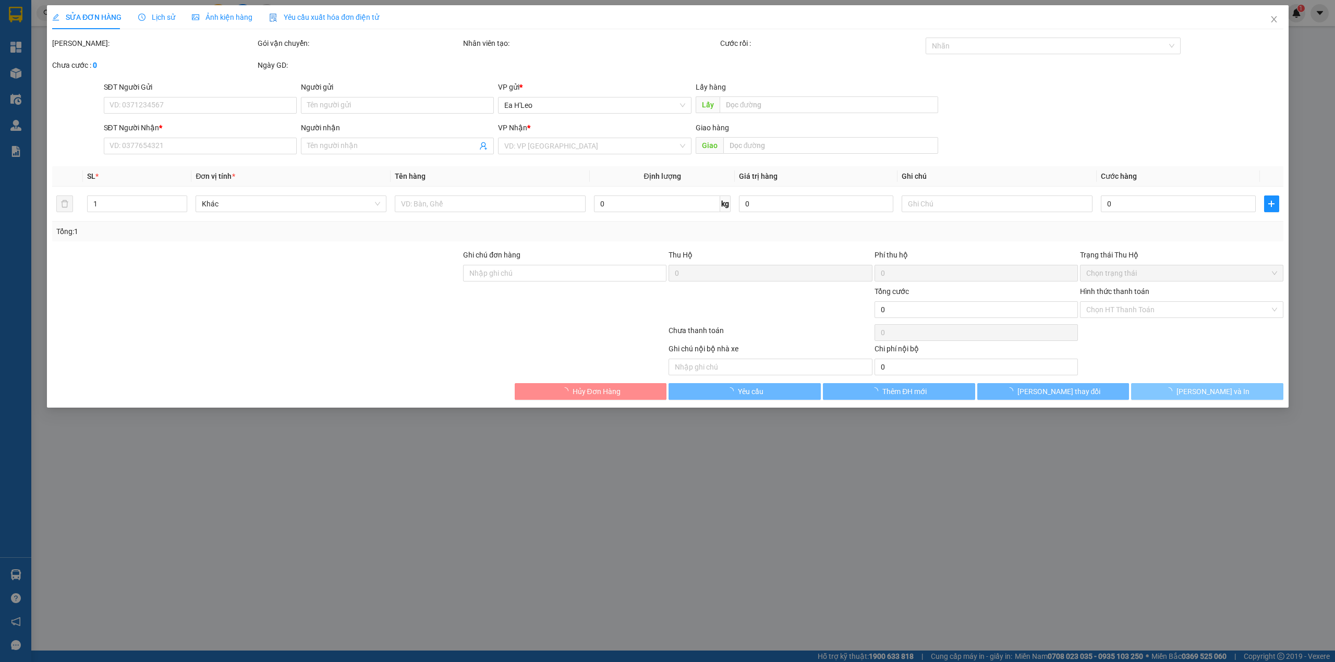
type input "02626566866"
type input "nk việt mỹ"
type input "50.000"
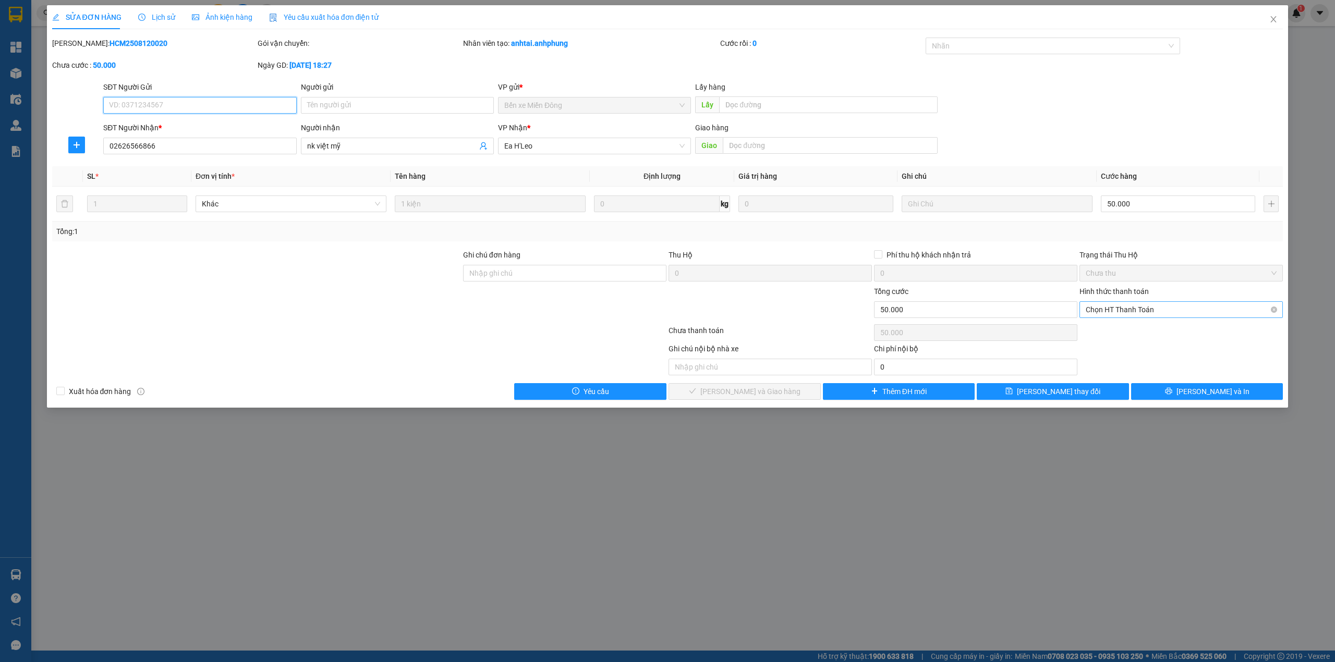
click at [1136, 310] on span "Chọn HT Thanh Toán" at bounding box center [1181, 310] width 191 height 16
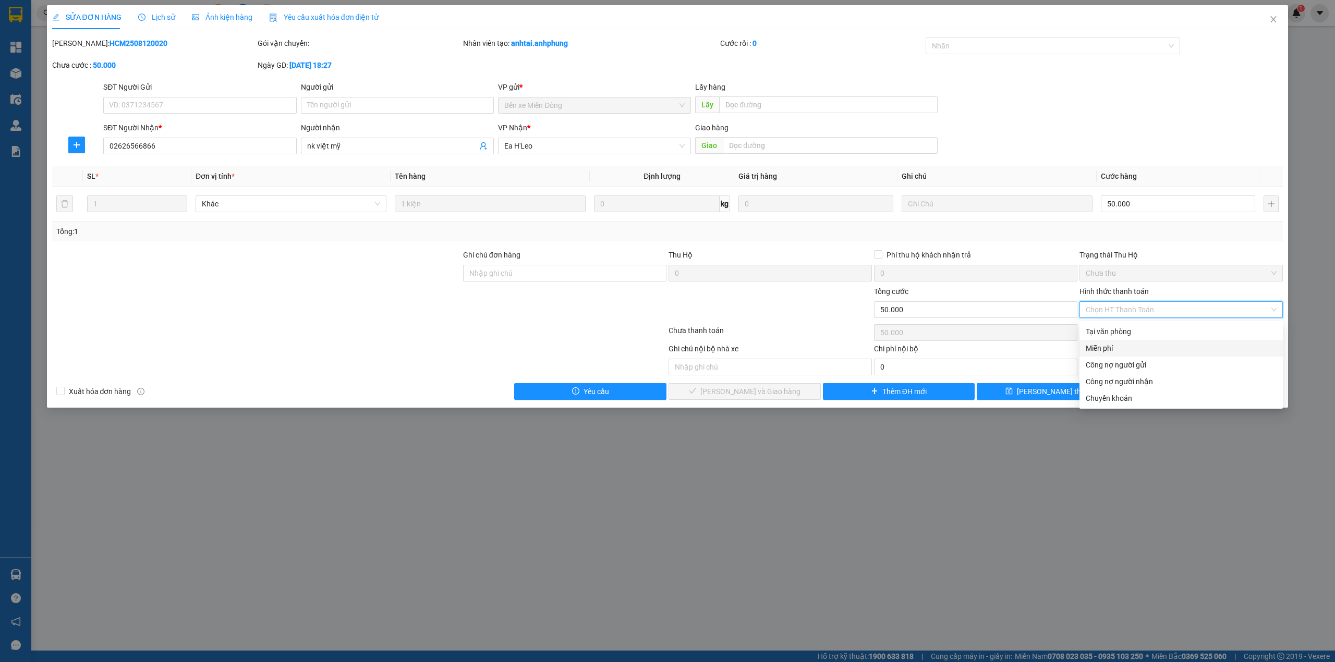
click at [1108, 345] on div "Miễn phí" at bounding box center [1181, 348] width 191 height 11
type input "0"
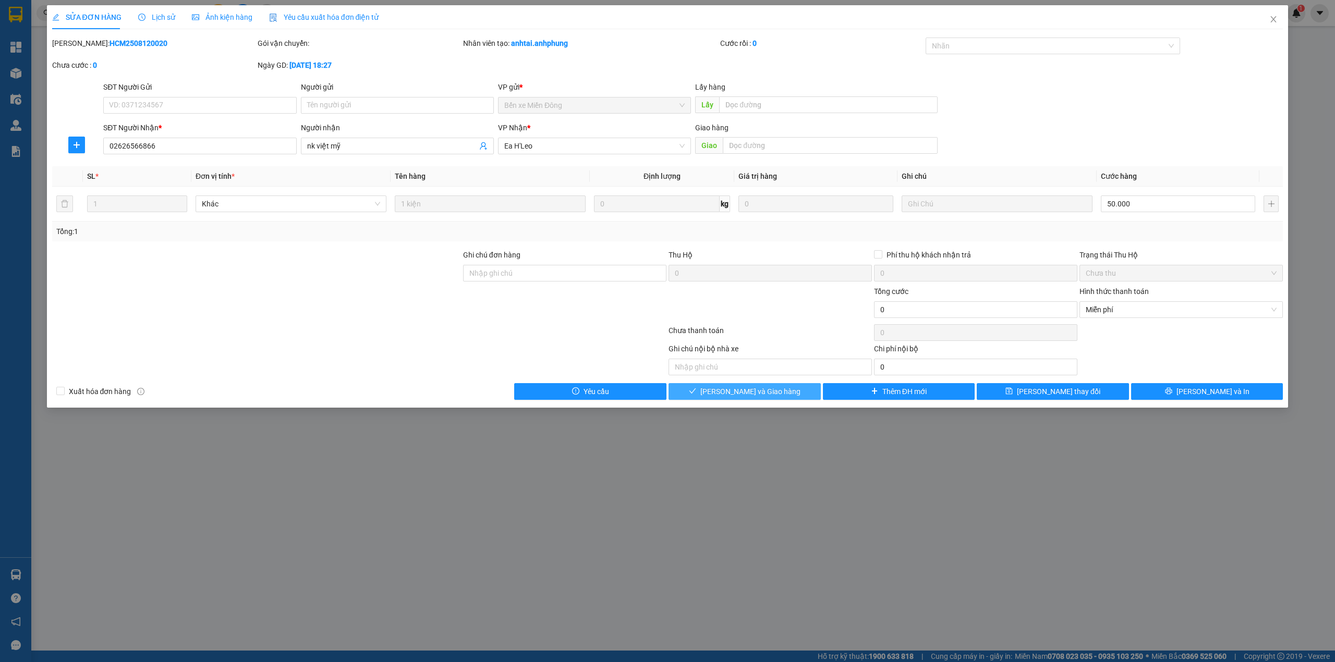
click at [787, 395] on button "[PERSON_NAME] và Giao hàng" at bounding box center [745, 391] width 152 height 17
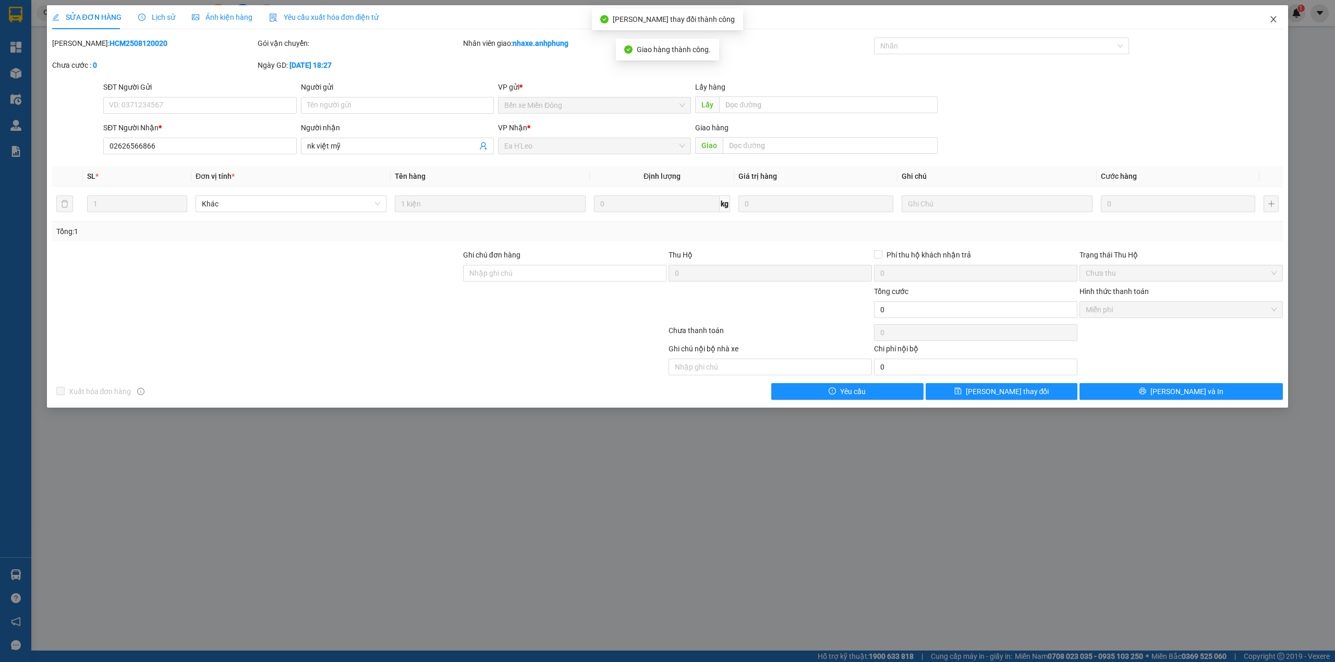
click at [1273, 21] on icon "close" at bounding box center [1274, 19] width 6 height 6
